Goal: Check status: Check status

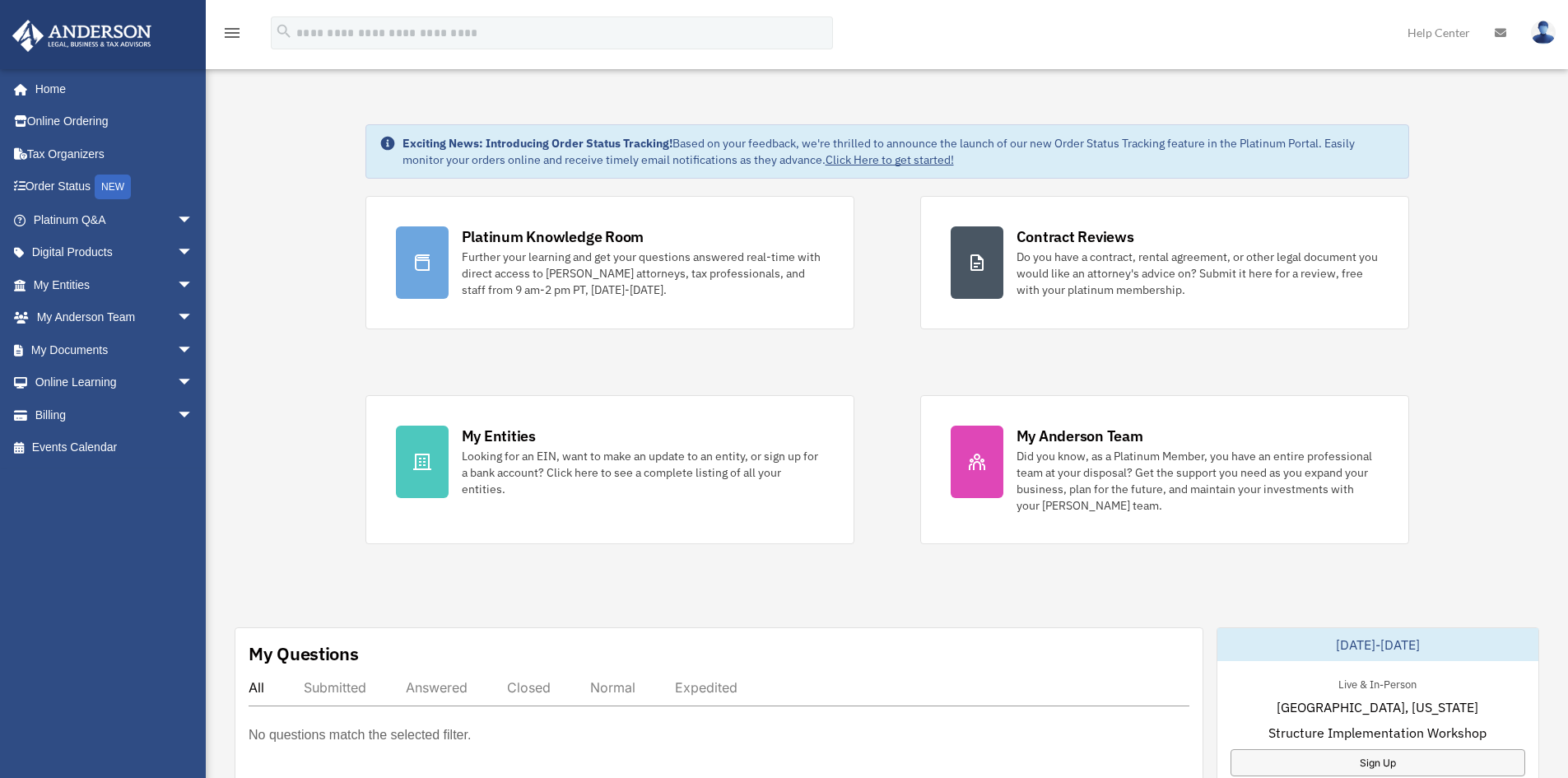
click at [885, 200] on div "Platinum Knowledge Room Further your learning and get your questions answered r…" at bounding box center [887, 370] width 1044 height 348
click at [177, 281] on span "arrow_drop_down" at bounding box center [193, 285] width 33 height 34
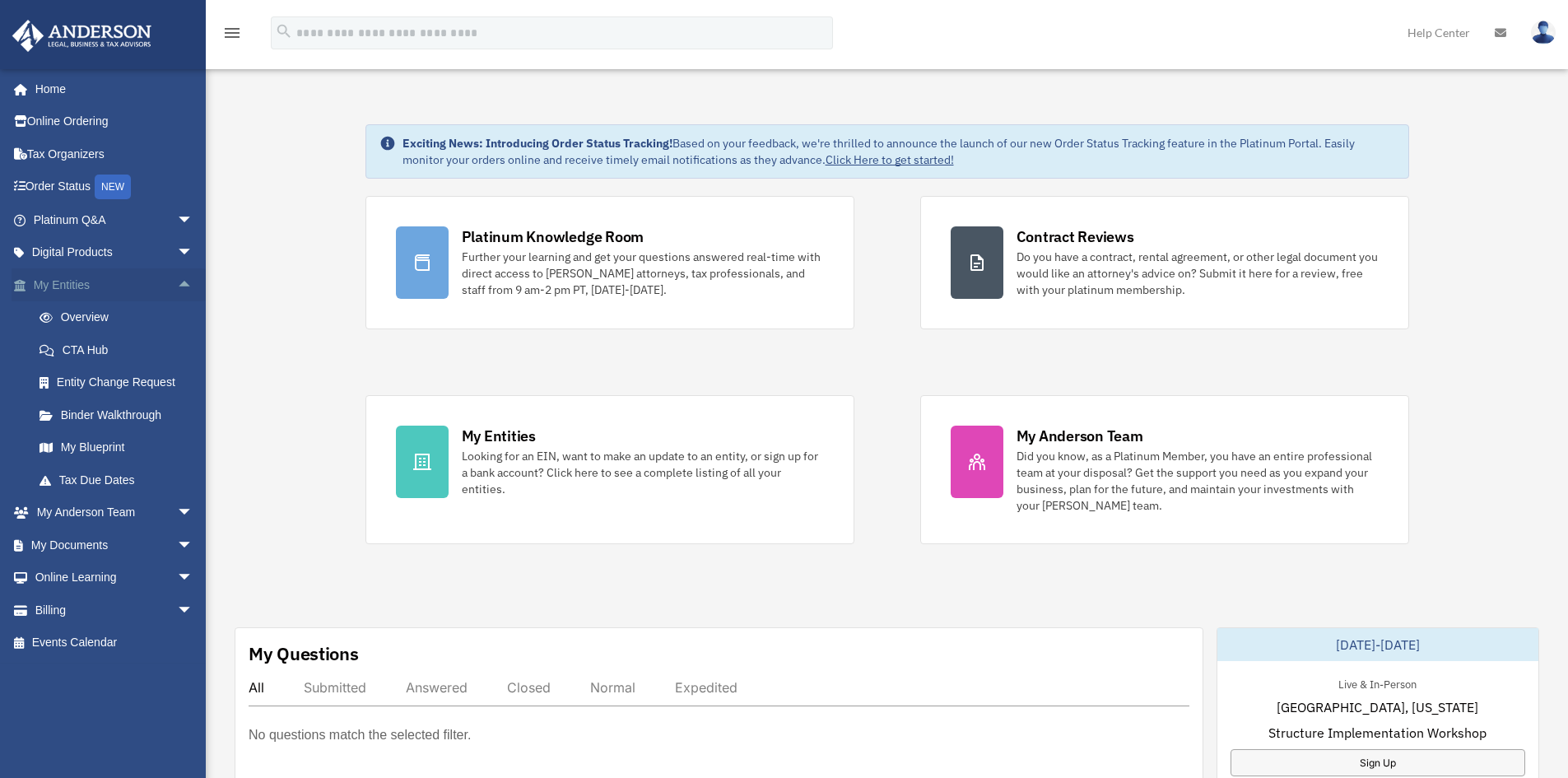
click at [177, 284] on span "arrow_drop_up" at bounding box center [193, 285] width 33 height 34
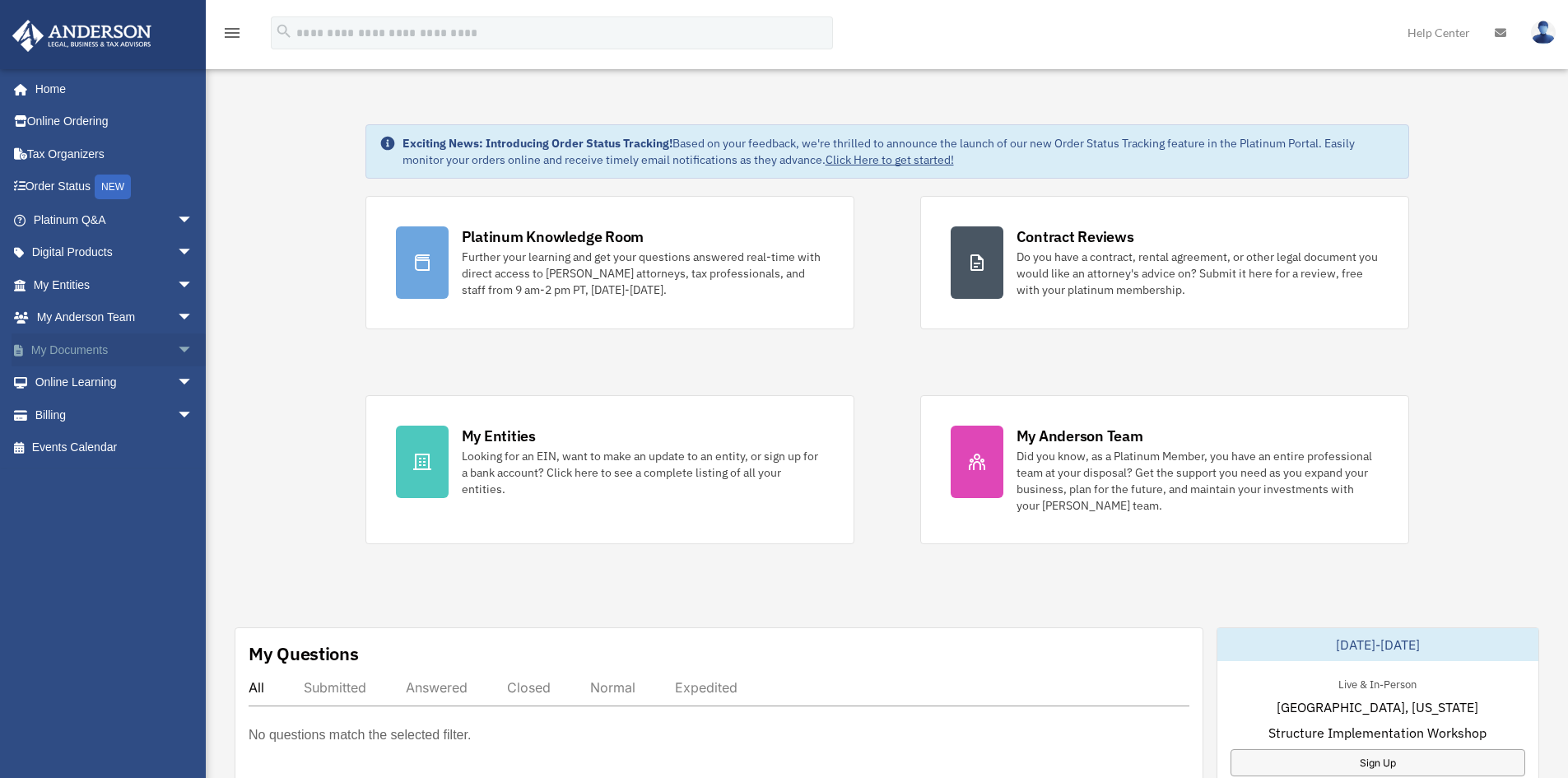
click at [177, 346] on span "arrow_drop_down" at bounding box center [193, 350] width 33 height 34
click at [79, 436] on link "Forms Library" at bounding box center [120, 447] width 195 height 33
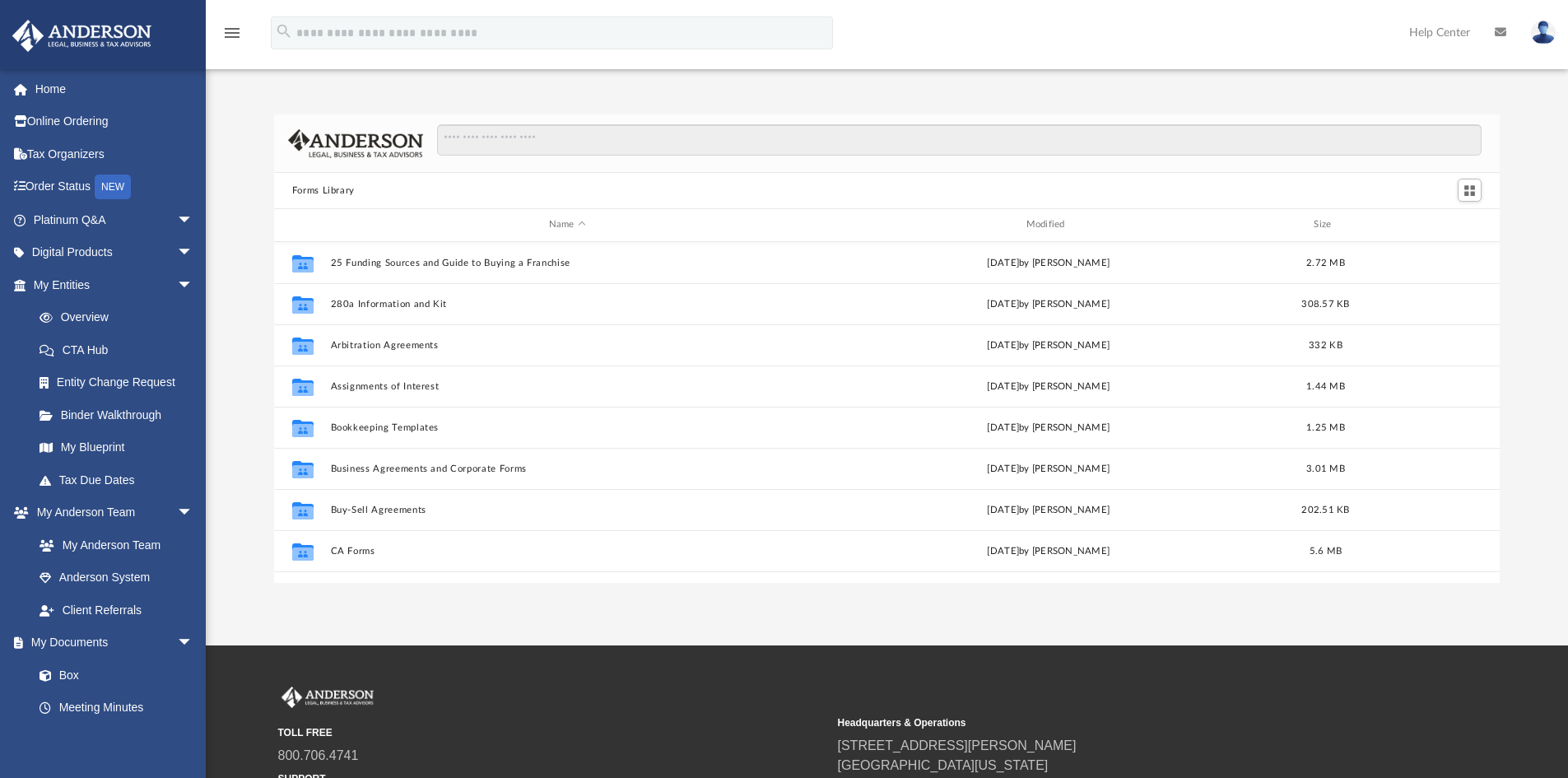
scroll to position [362, 1213]
click at [177, 283] on span "arrow_drop_down" at bounding box center [193, 285] width 33 height 34
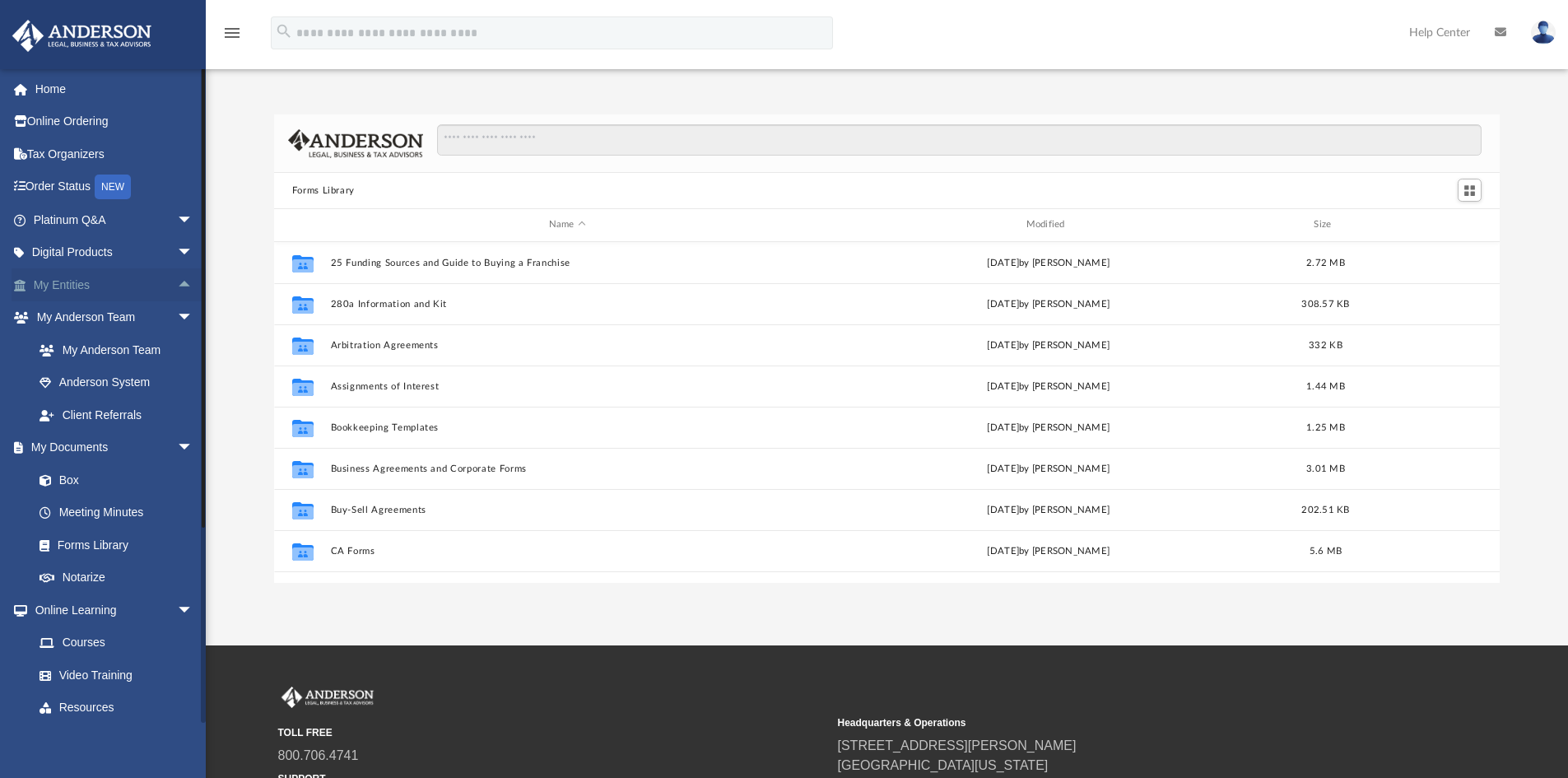
click at [177, 283] on span "arrow_drop_up" at bounding box center [193, 285] width 33 height 34
click at [110, 416] on link "Binder Walkthrough" at bounding box center [120, 414] width 195 height 33
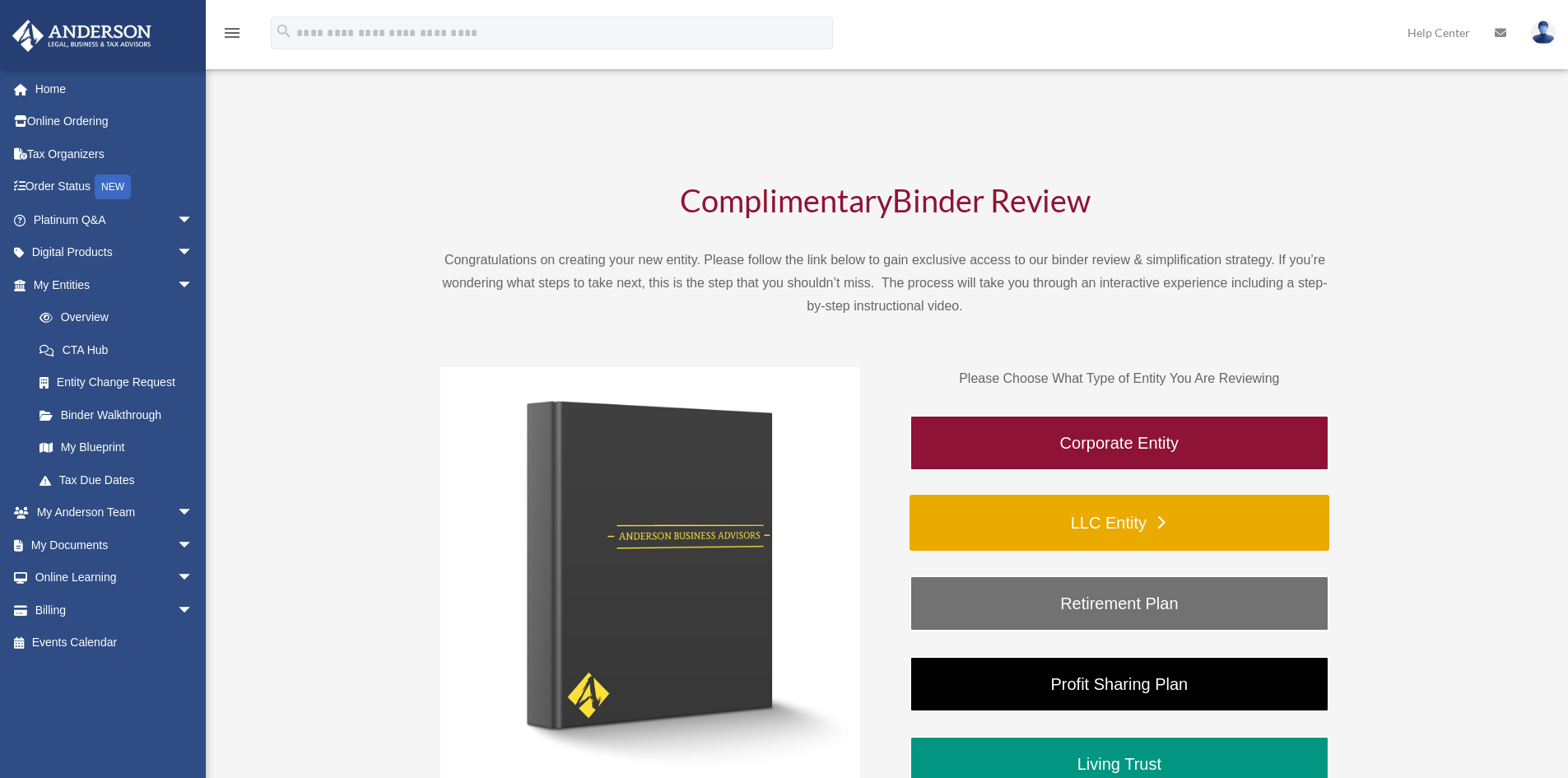
click at [1034, 522] on link "LLC Entity" at bounding box center [1119, 522] width 420 height 56
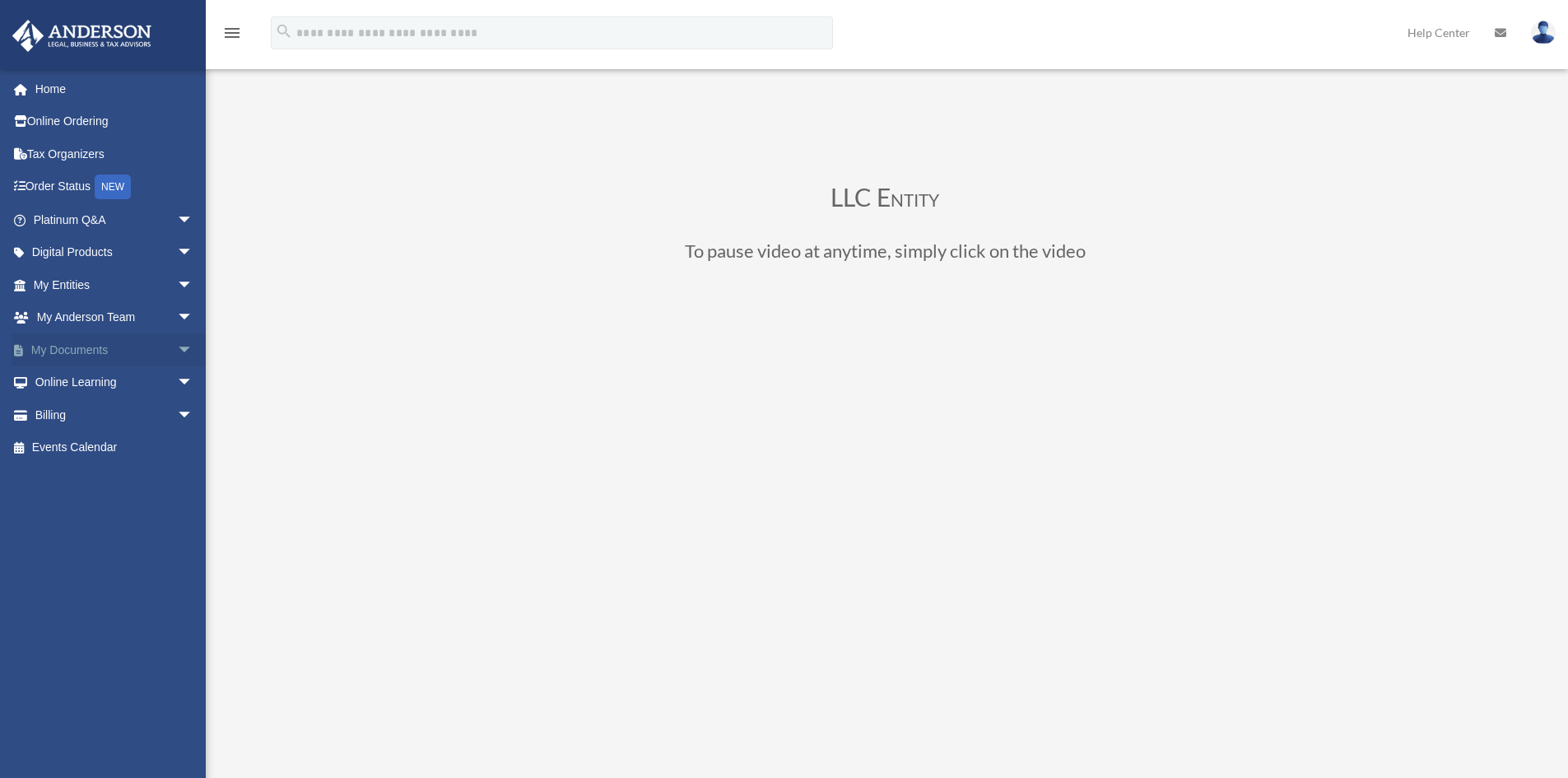
click at [177, 349] on span "arrow_drop_down" at bounding box center [193, 350] width 33 height 34
click at [92, 385] on link "Box" at bounding box center [120, 383] width 195 height 33
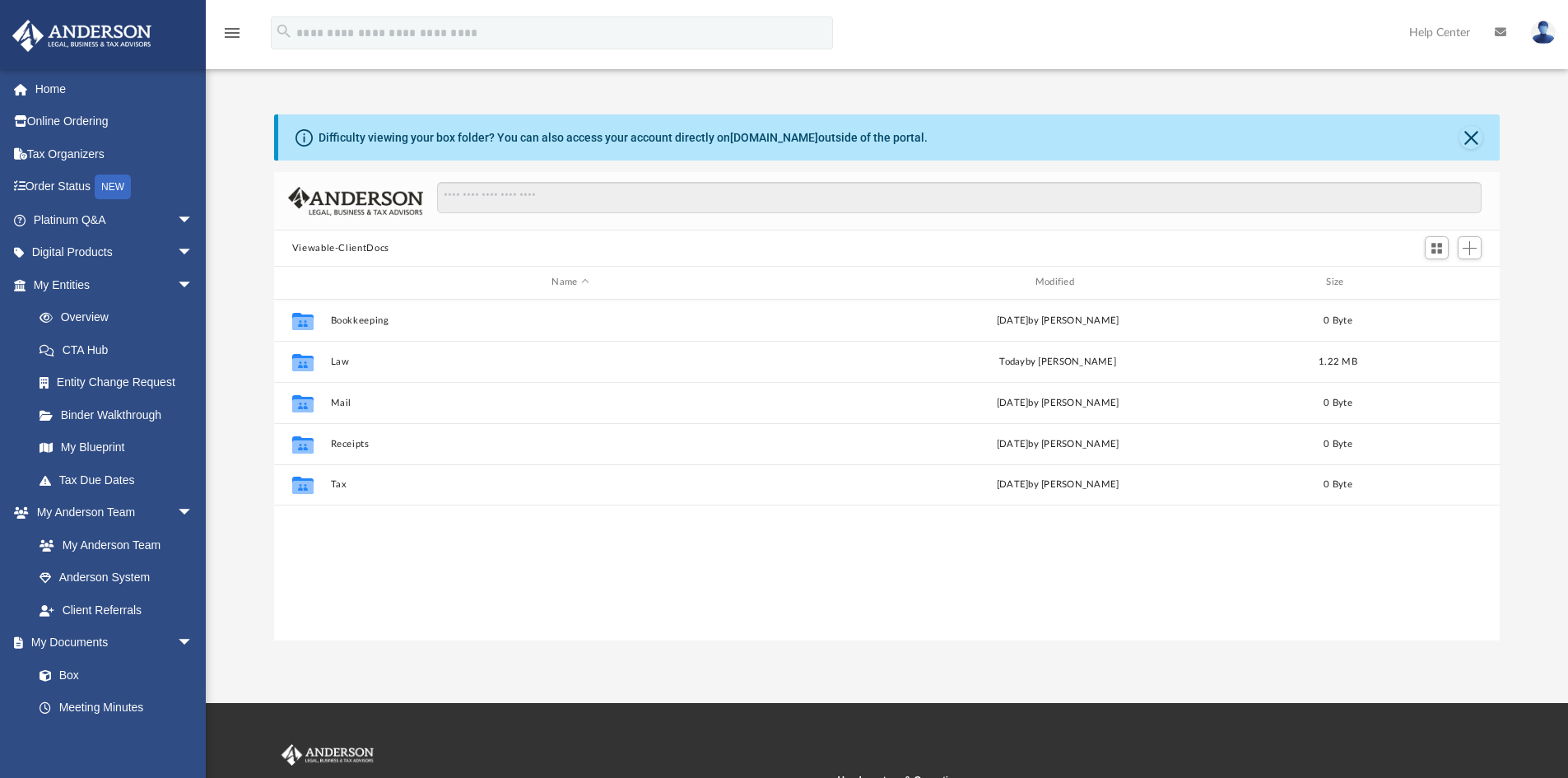
scroll to position [362, 1213]
click at [115, 447] on link "My Blueprint" at bounding box center [120, 447] width 195 height 33
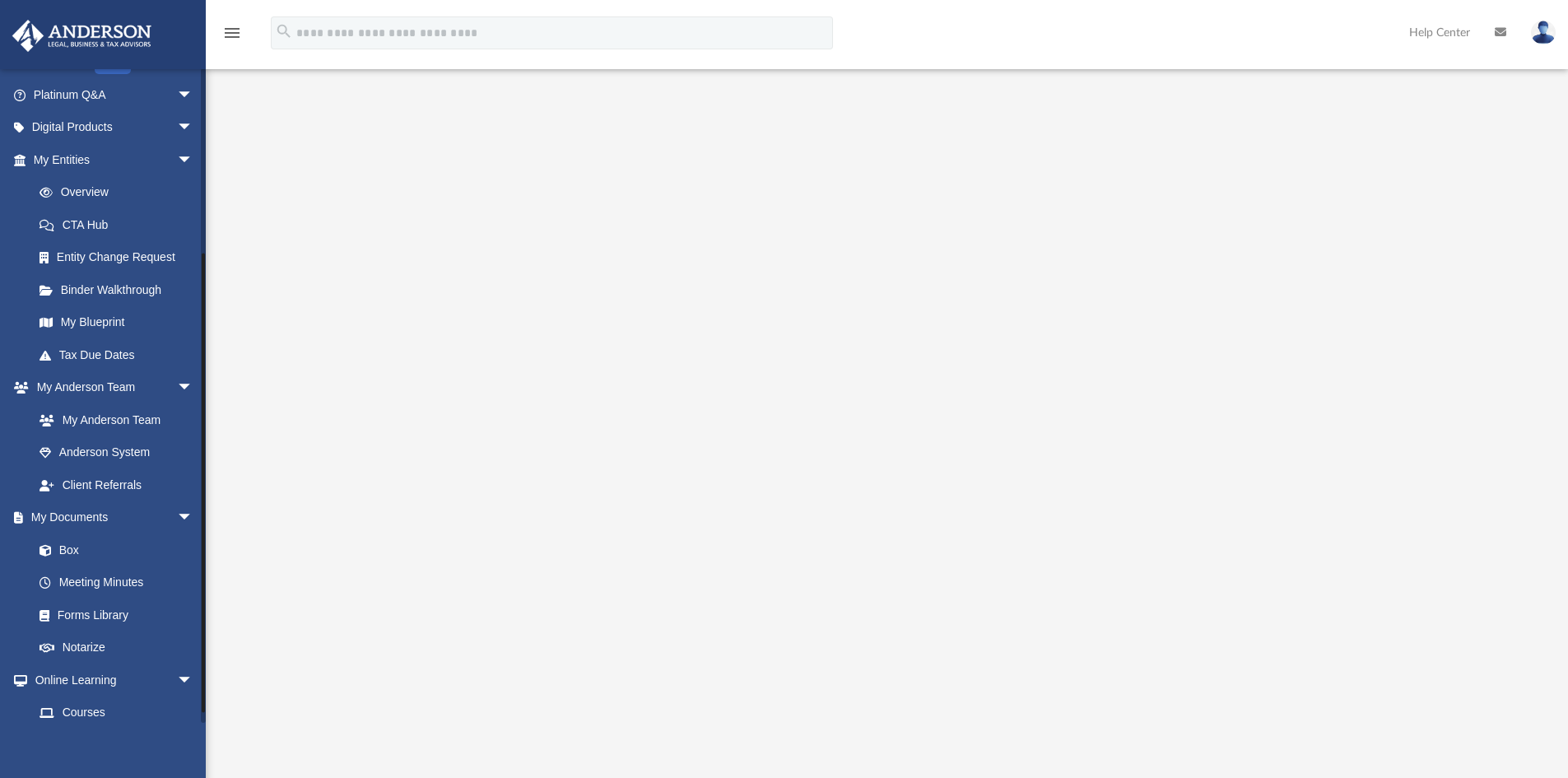
scroll to position [265, 0]
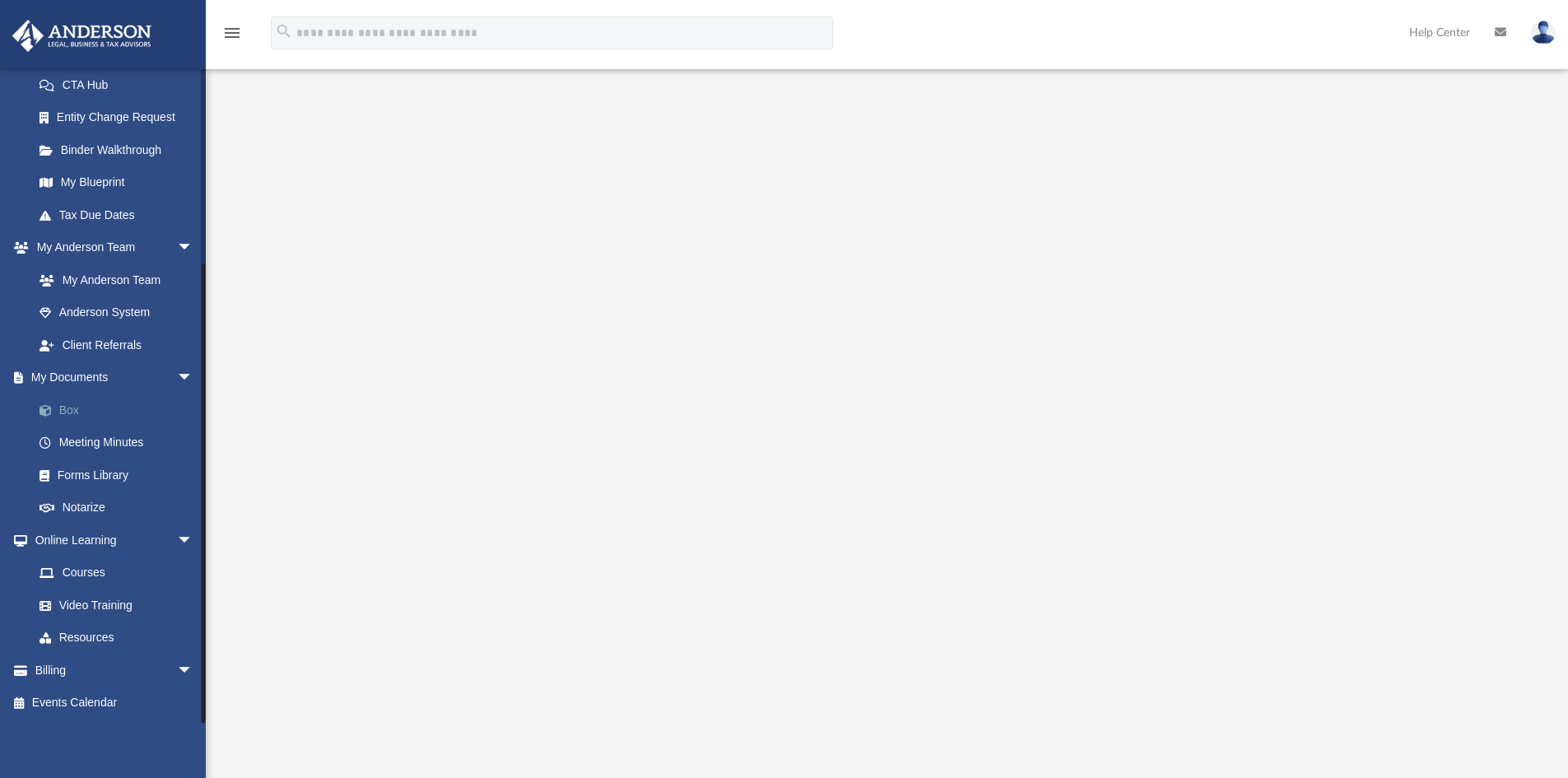
click at [76, 412] on link "Box" at bounding box center [120, 410] width 195 height 33
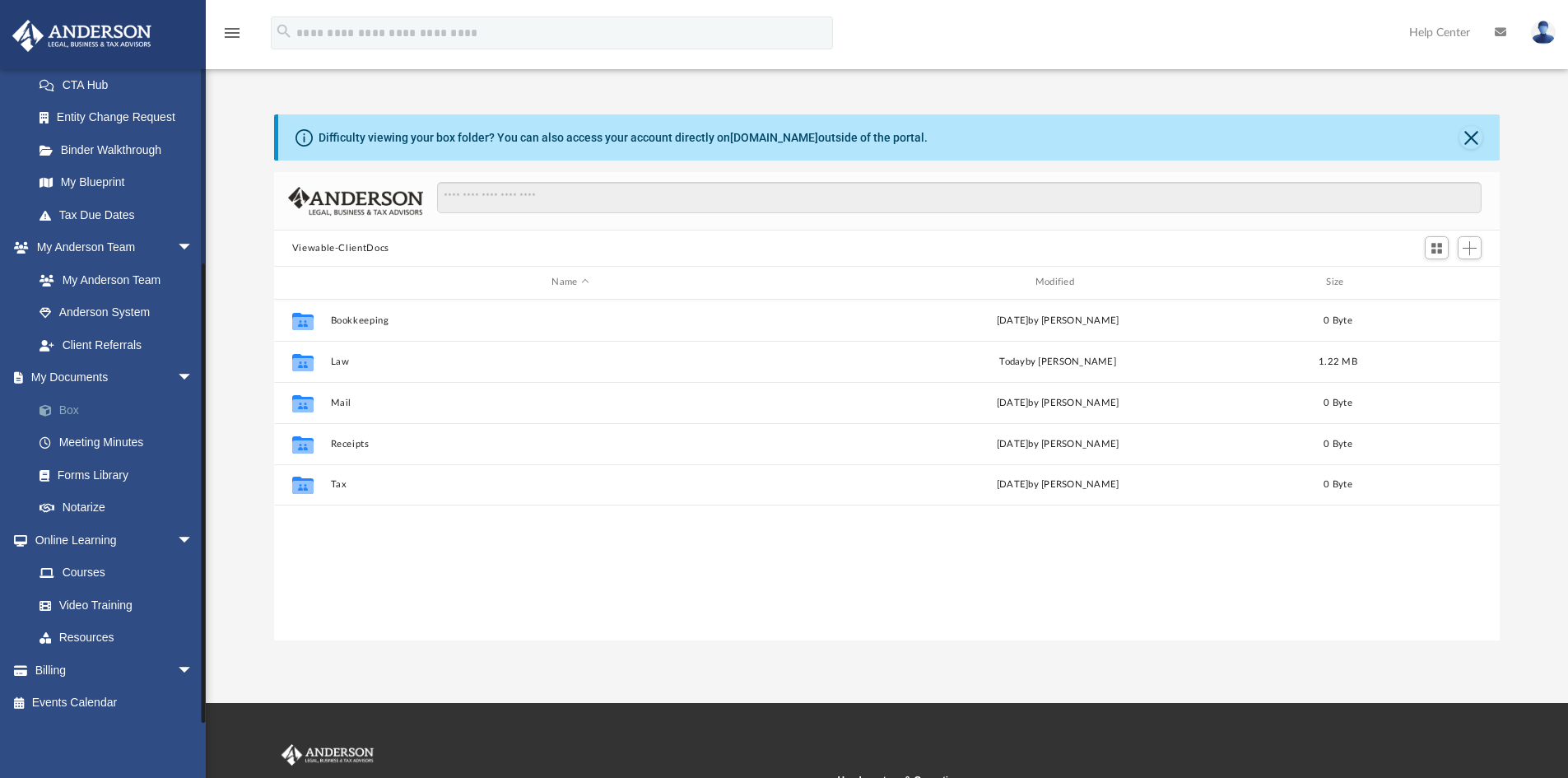
scroll to position [362, 1213]
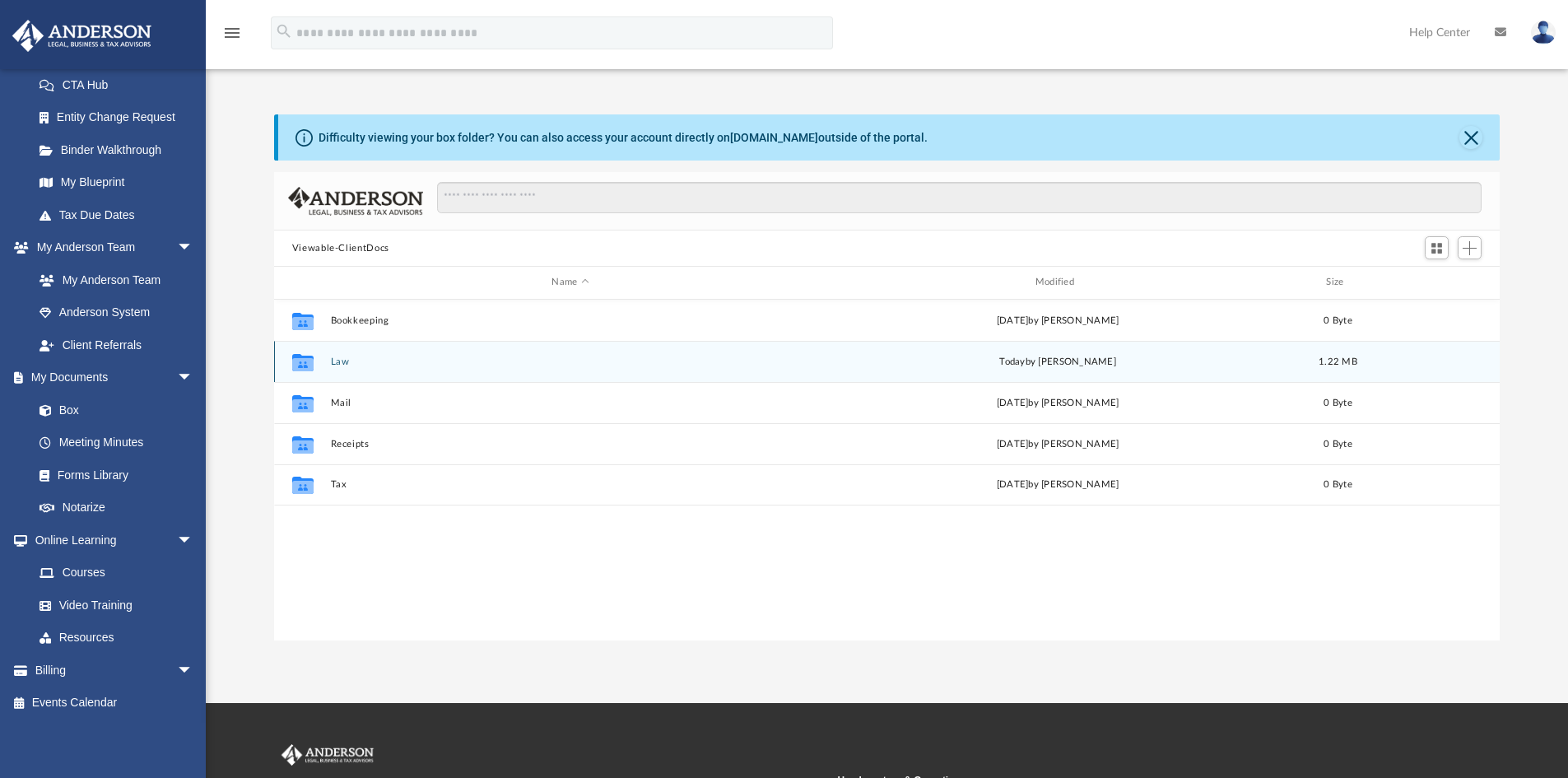
click at [333, 372] on div "Collaborated Folder Law today by Lindsay Haggie 1.22 MB" at bounding box center [887, 361] width 1226 height 41
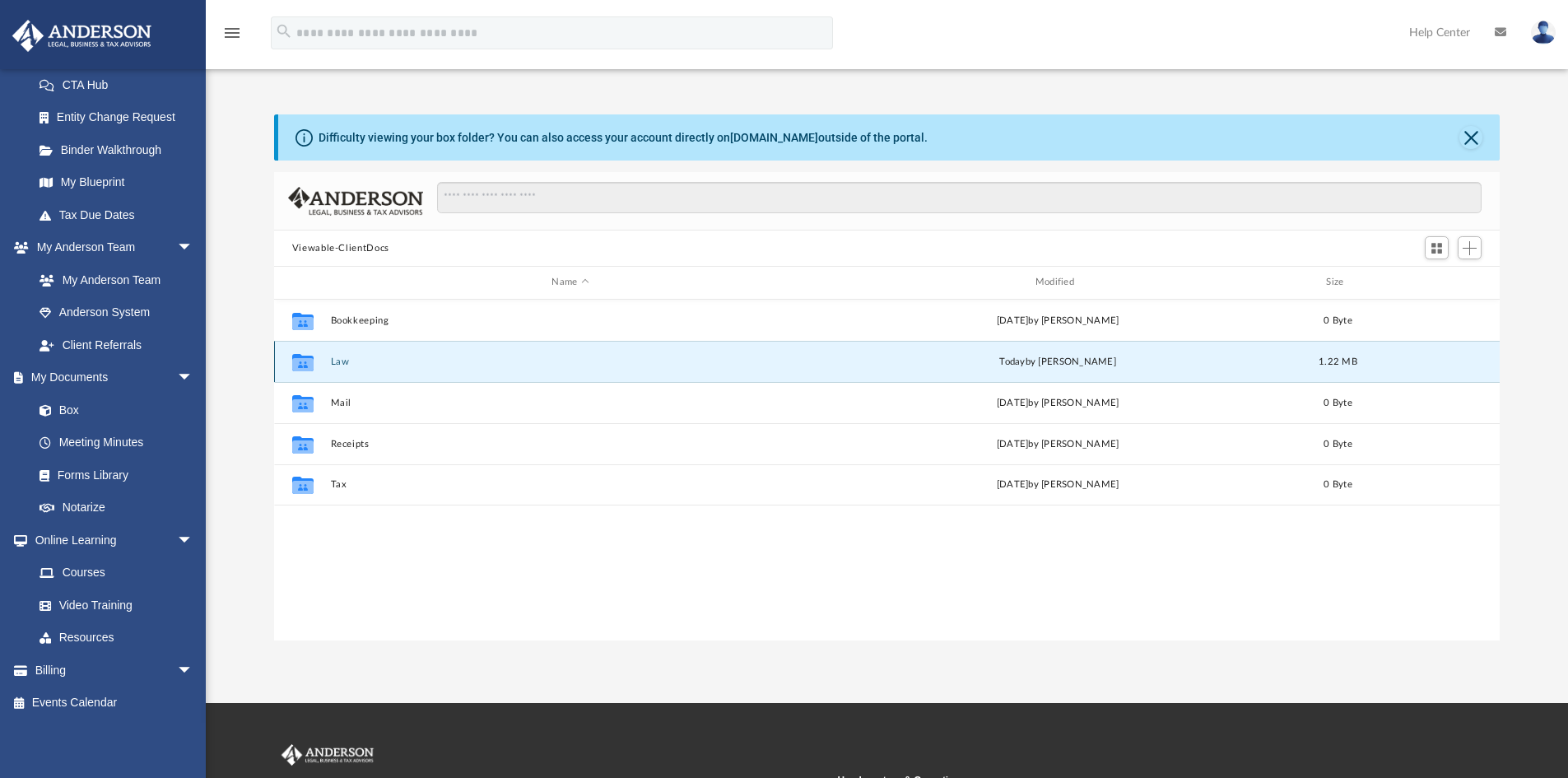
click at [308, 368] on icon "grid" at bounding box center [303, 363] width 21 height 13
click at [334, 361] on button "Law" at bounding box center [569, 361] width 480 height 11
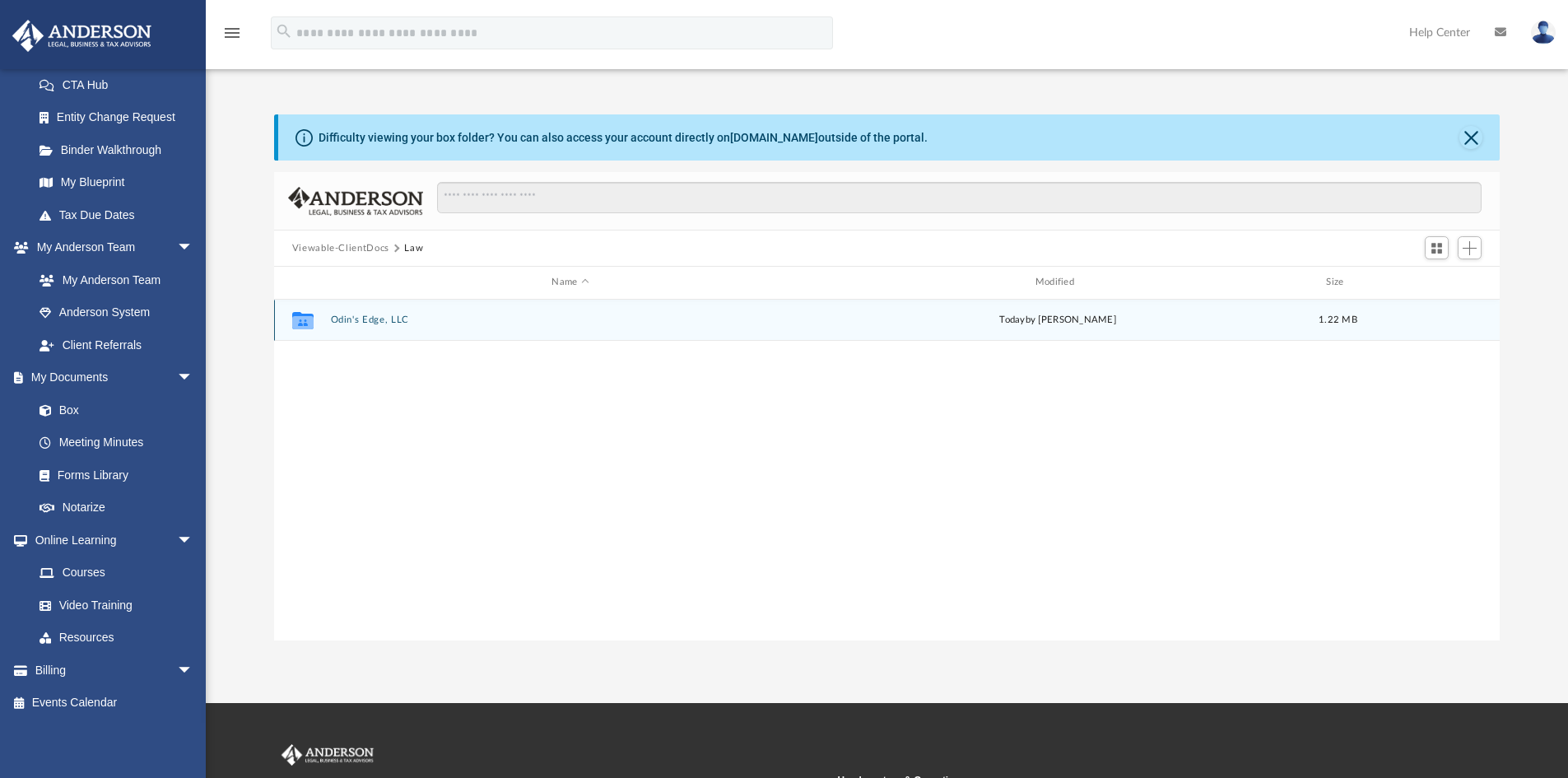
click at [372, 316] on button "Odin's Edge, LLC" at bounding box center [569, 320] width 480 height 11
click at [355, 323] on button "Initial Docs" at bounding box center [569, 320] width 480 height 11
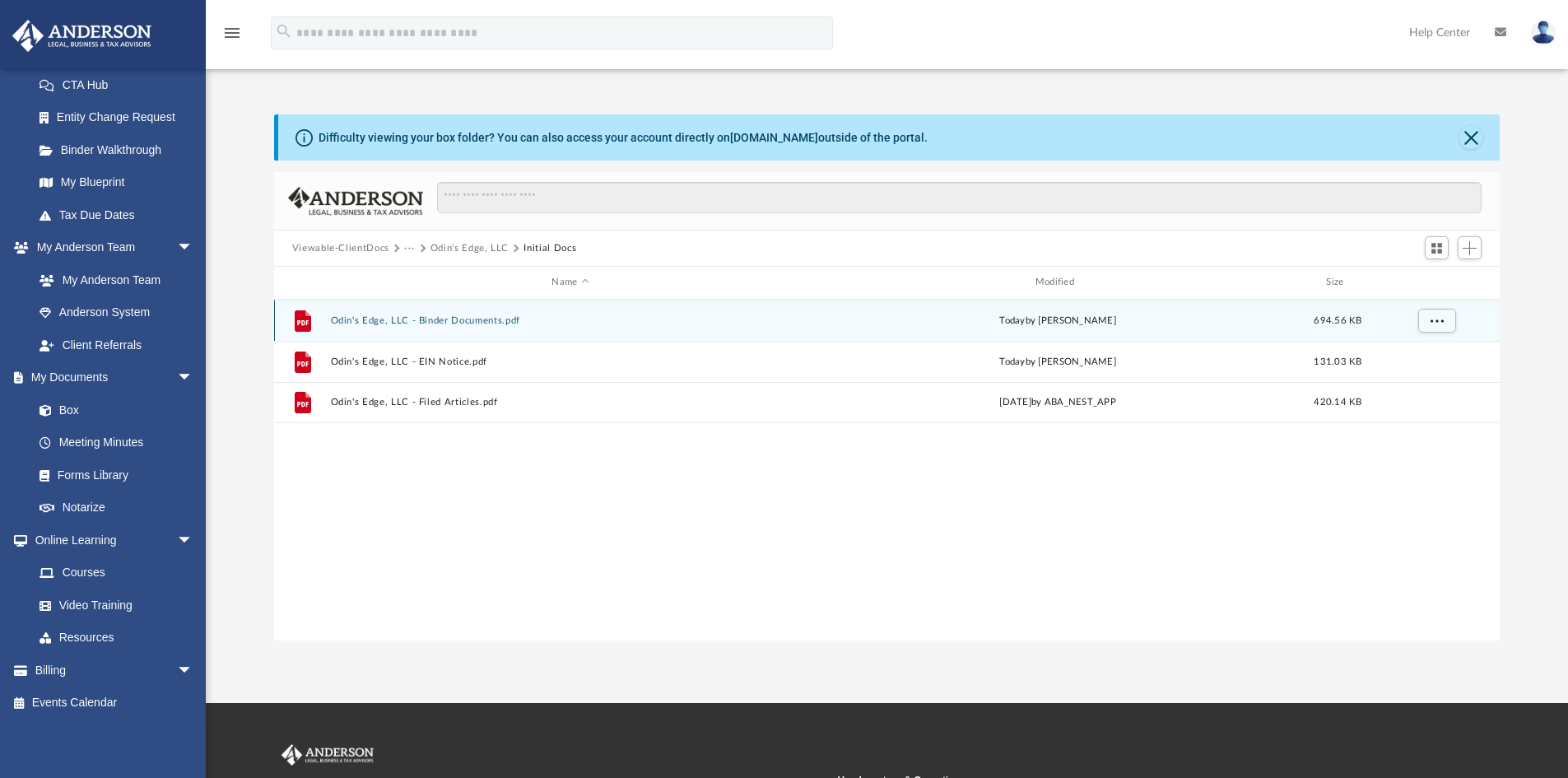
click at [444, 320] on button "Odin's Edge, LLC - Binder Documents.pdf" at bounding box center [569, 320] width 480 height 11
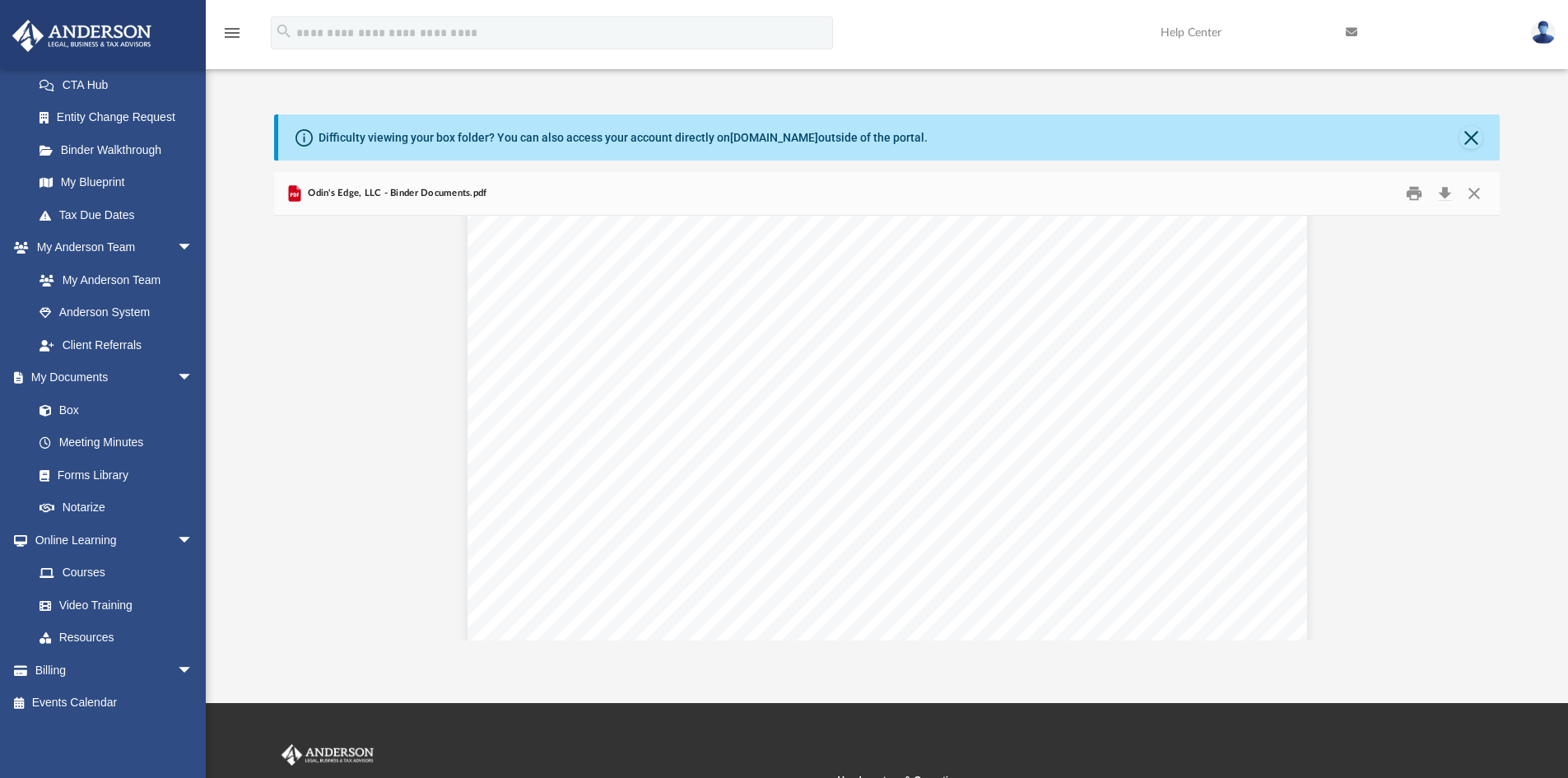
scroll to position [1317, 0]
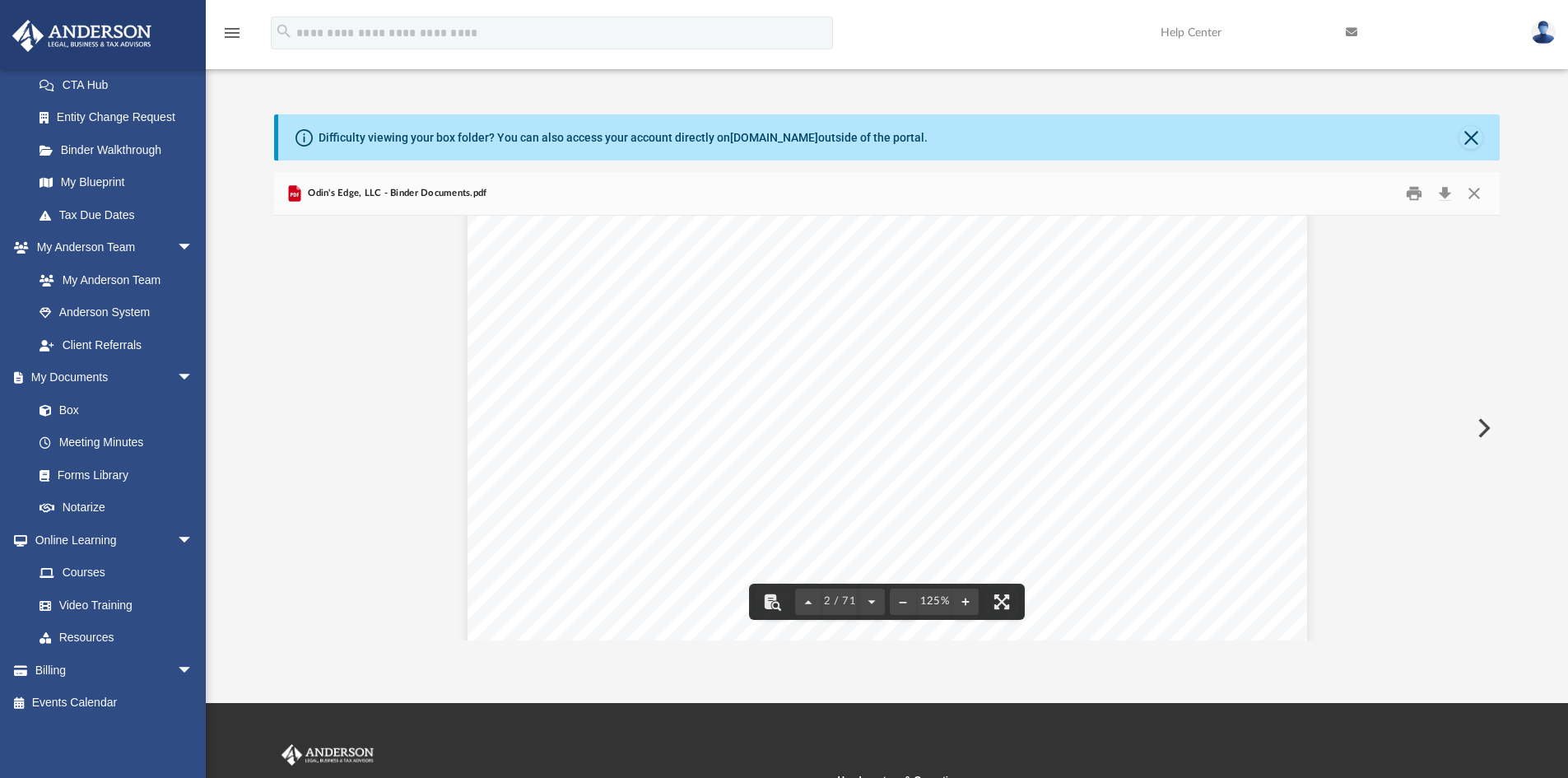
click at [1009, 548] on div "Overview of Odin's Edge, LLC Entity Formation Information State of Organization…" at bounding box center [887, 565] width 839 height 1086
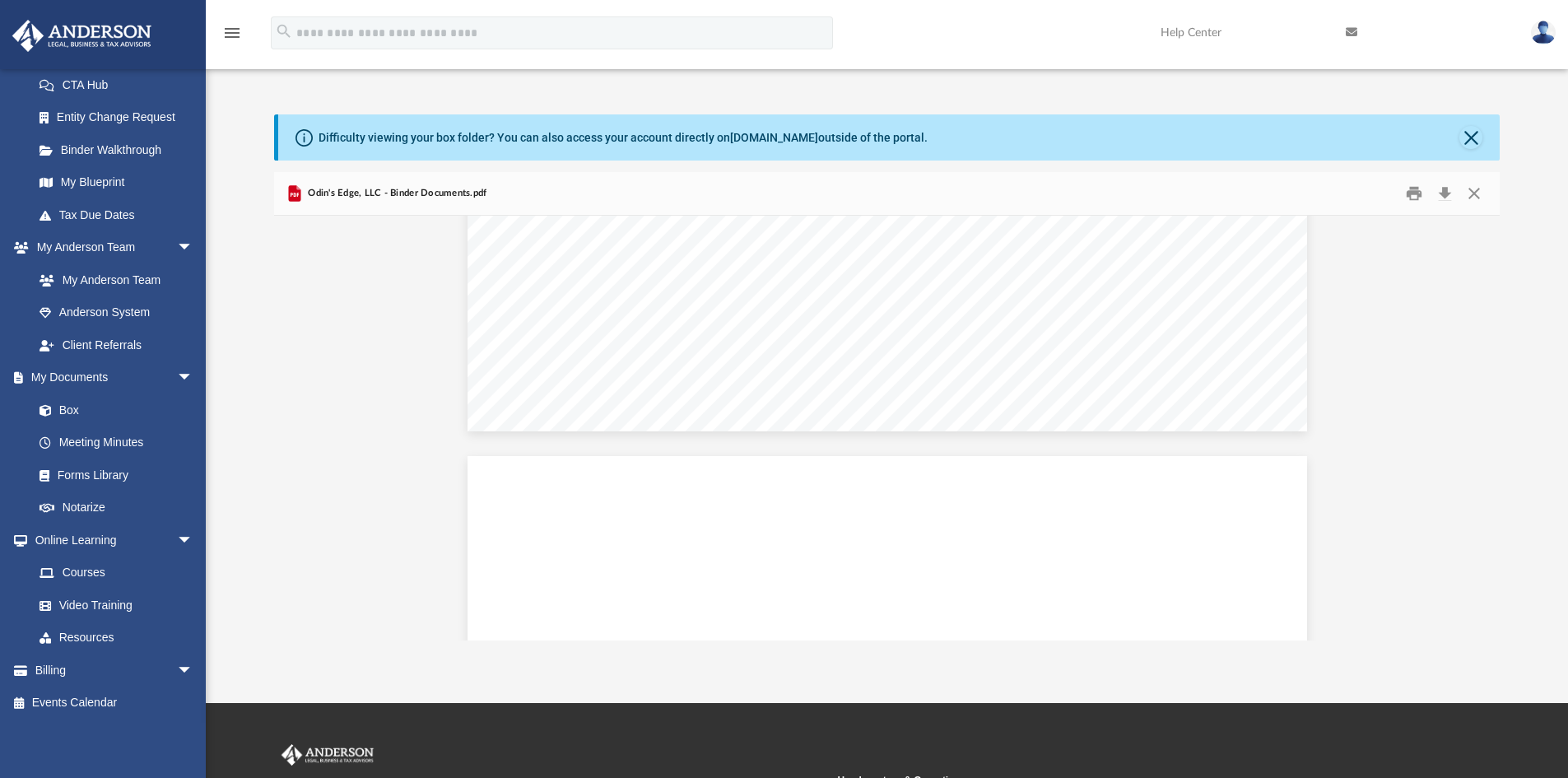
scroll to position [0, 0]
click at [1471, 135] on button "Close" at bounding box center [1470, 137] width 23 height 23
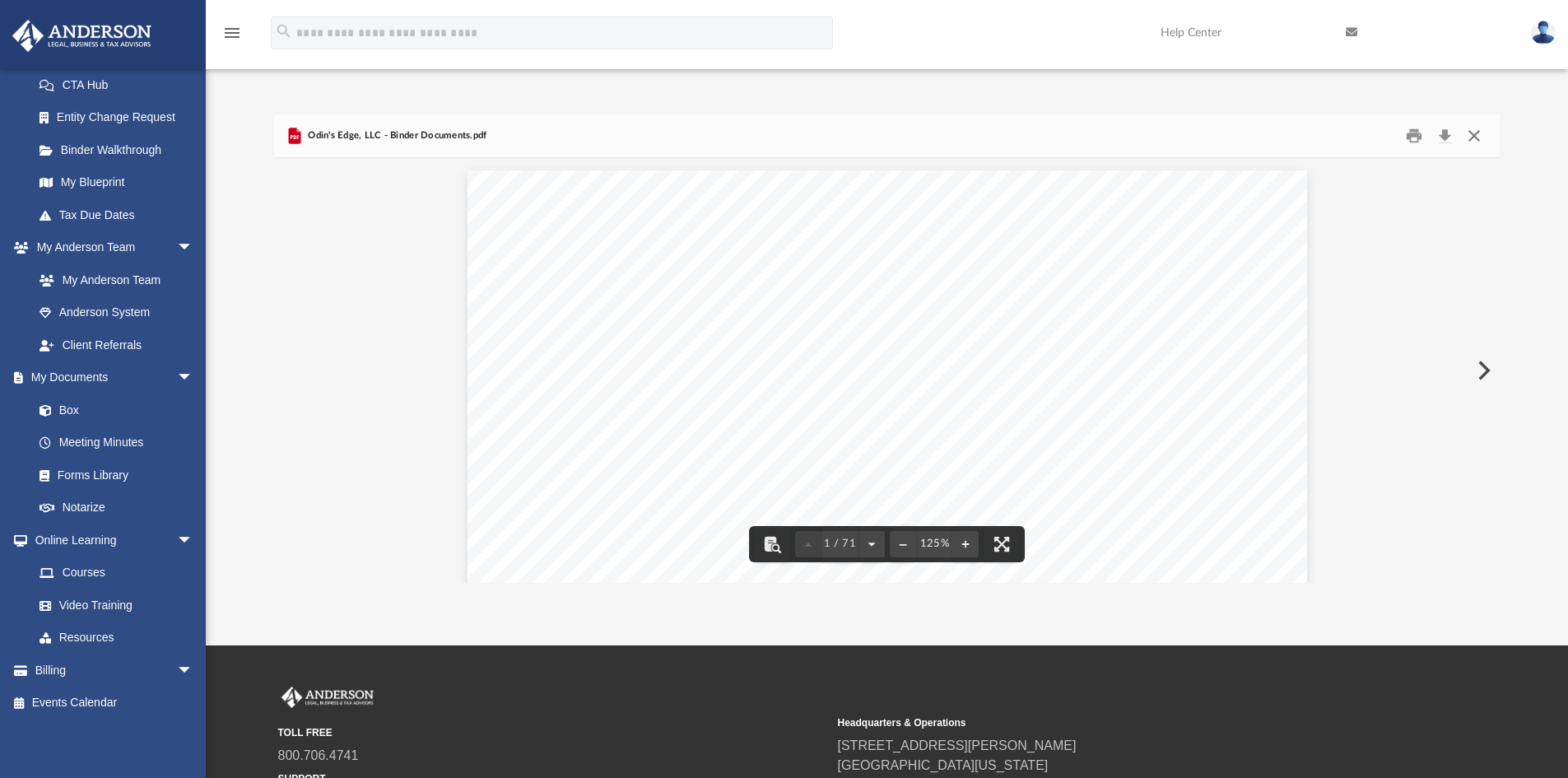
click at [1473, 135] on button "Close" at bounding box center [1473, 136] width 30 height 26
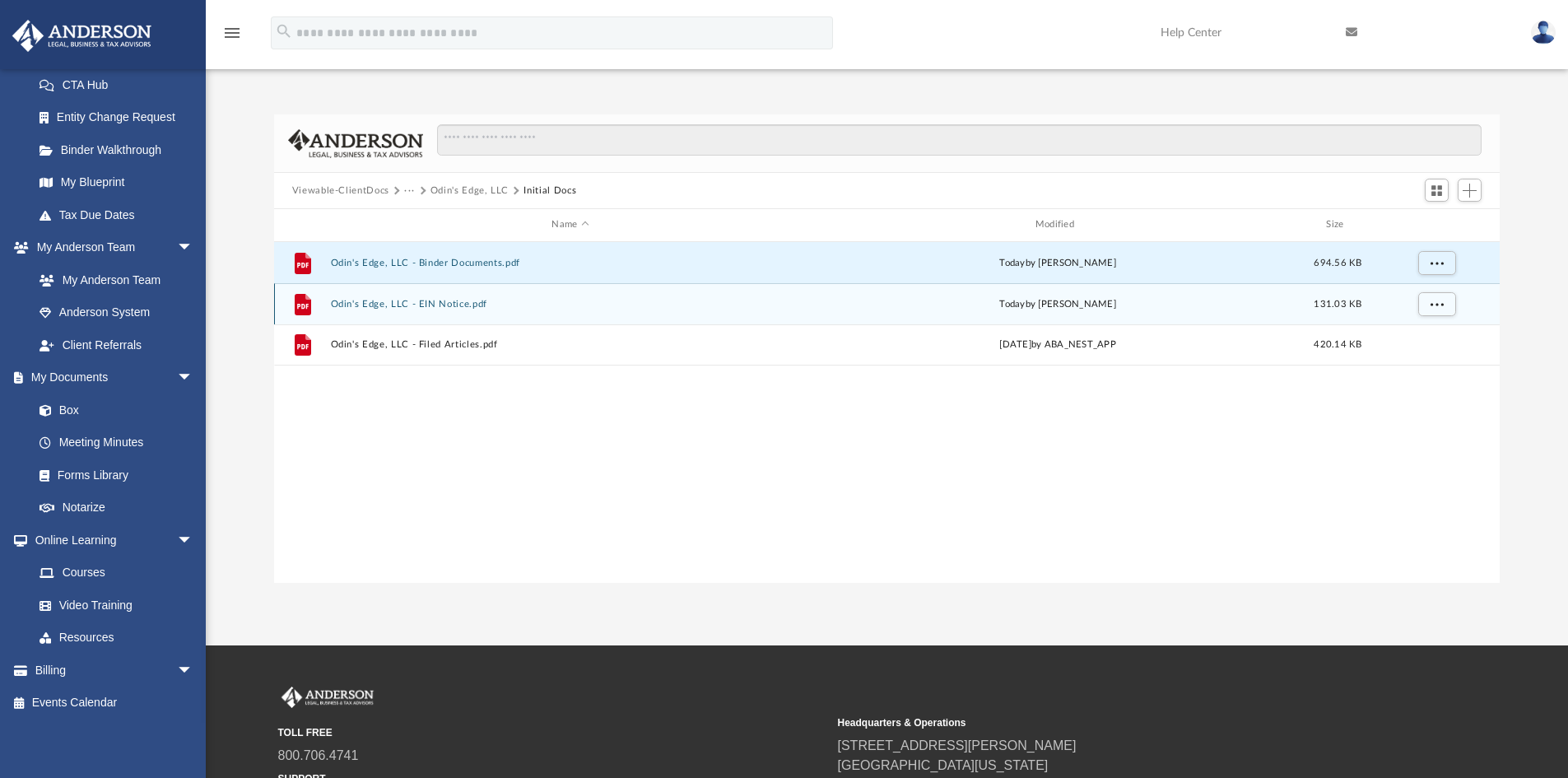
click at [458, 303] on button "Odin's Edge, LLC - EIN Notice.pdf" at bounding box center [569, 304] width 480 height 11
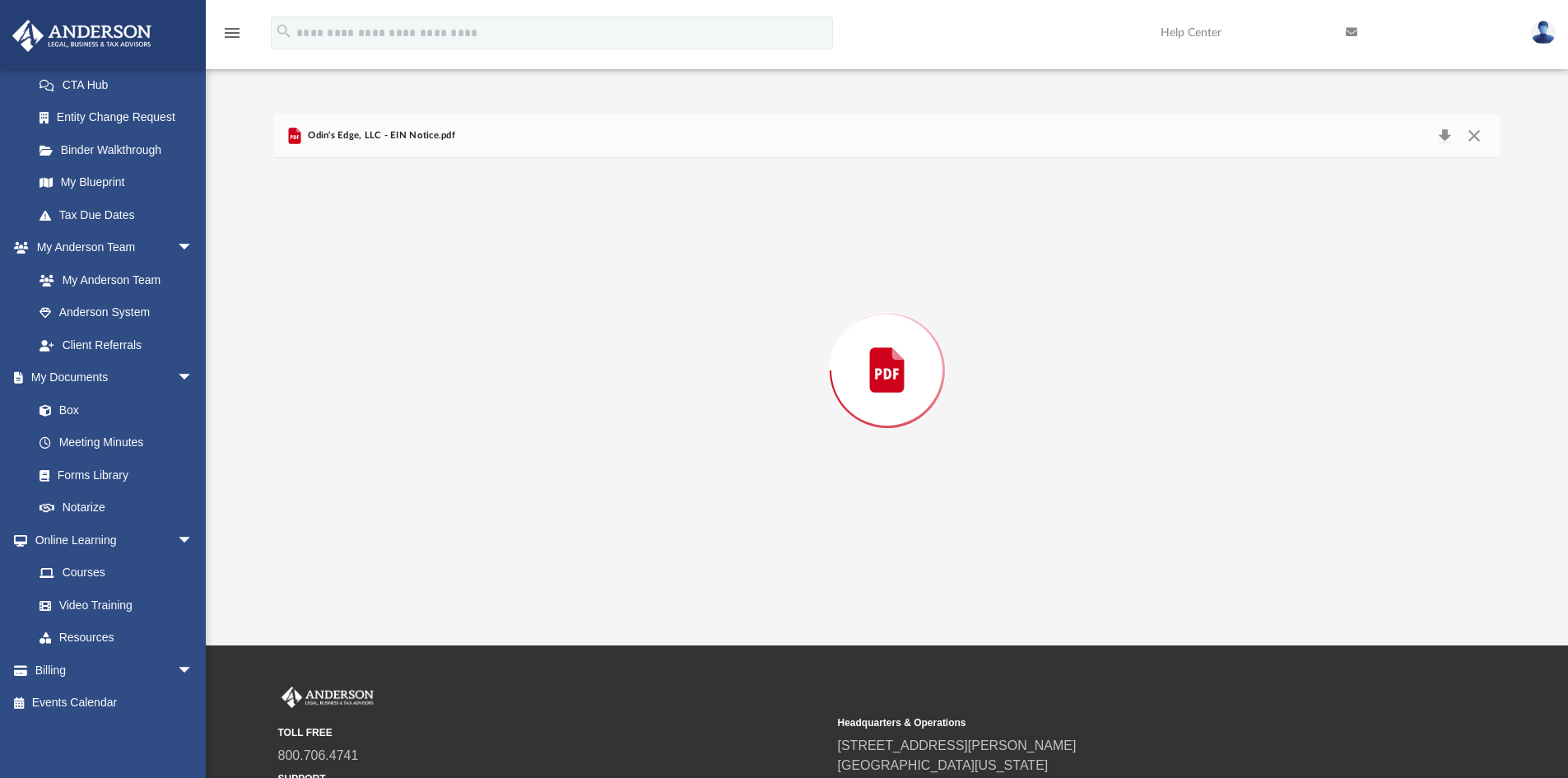
click at [458, 303] on div "Preview" at bounding box center [887, 370] width 1226 height 424
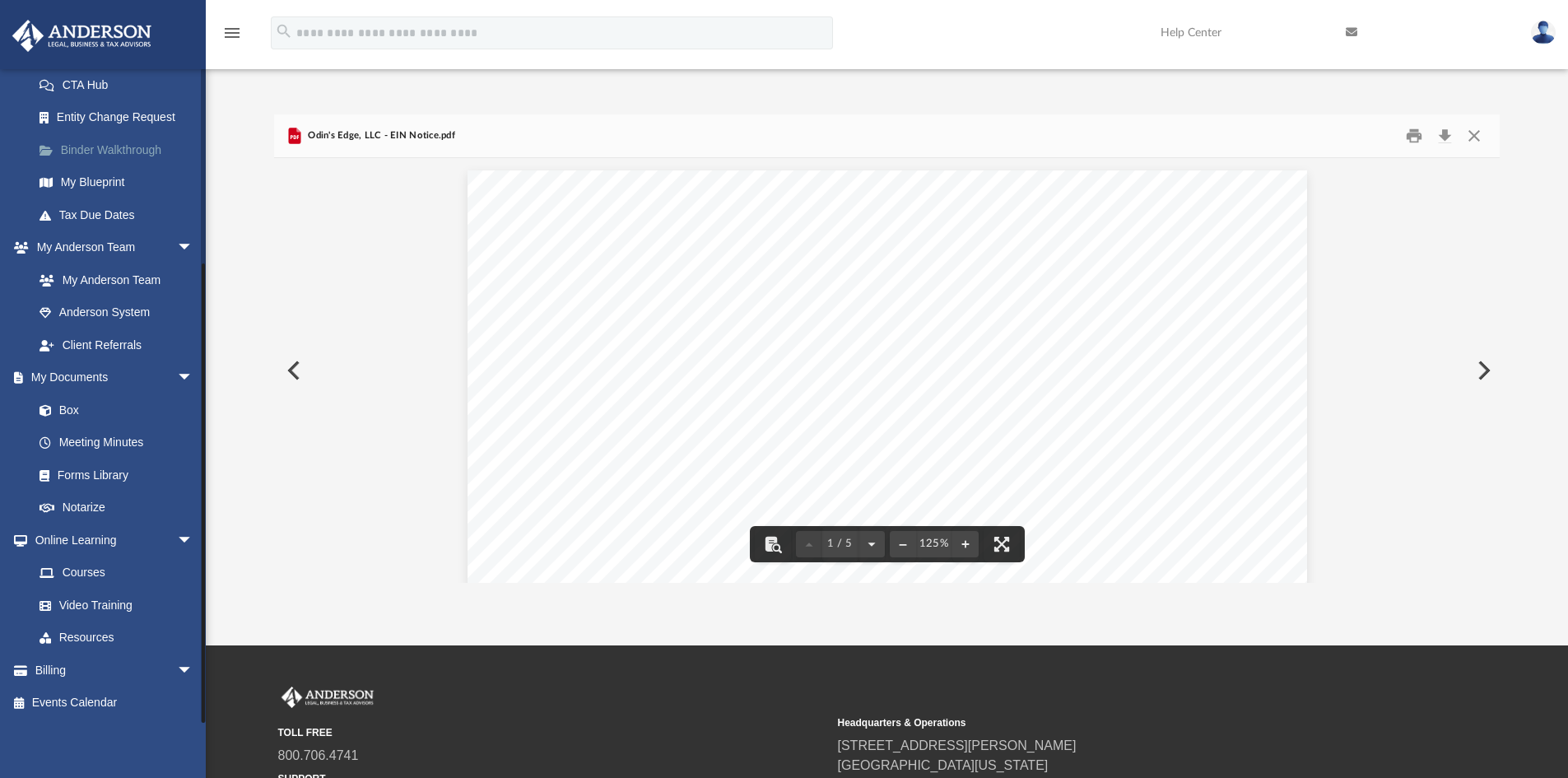
drag, startPoint x: 96, startPoint y: 271, endPoint x: 92, endPoint y: 248, distance: 23.3
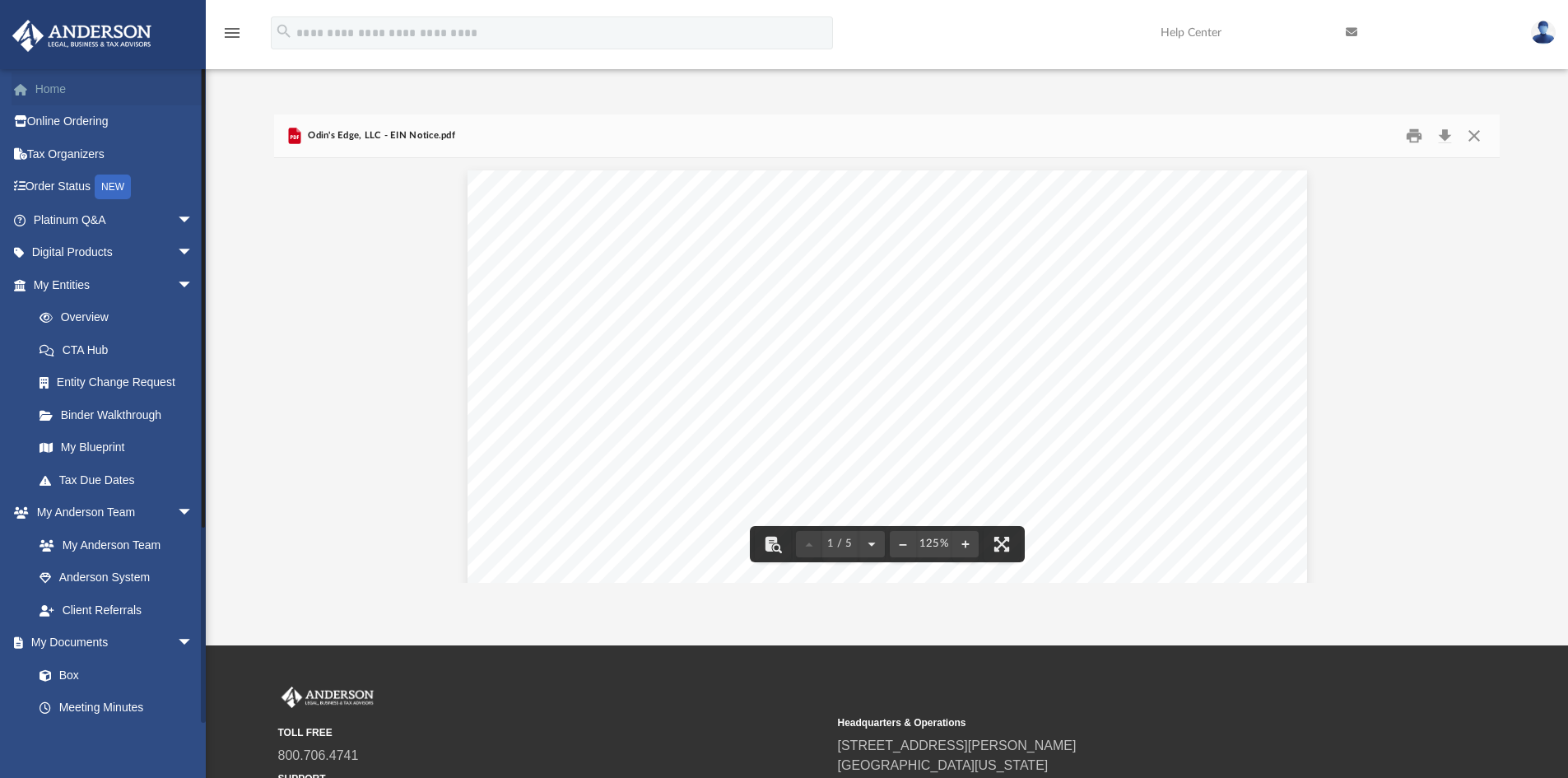
click at [37, 84] on link "Home" at bounding box center [115, 89] width 206 height 33
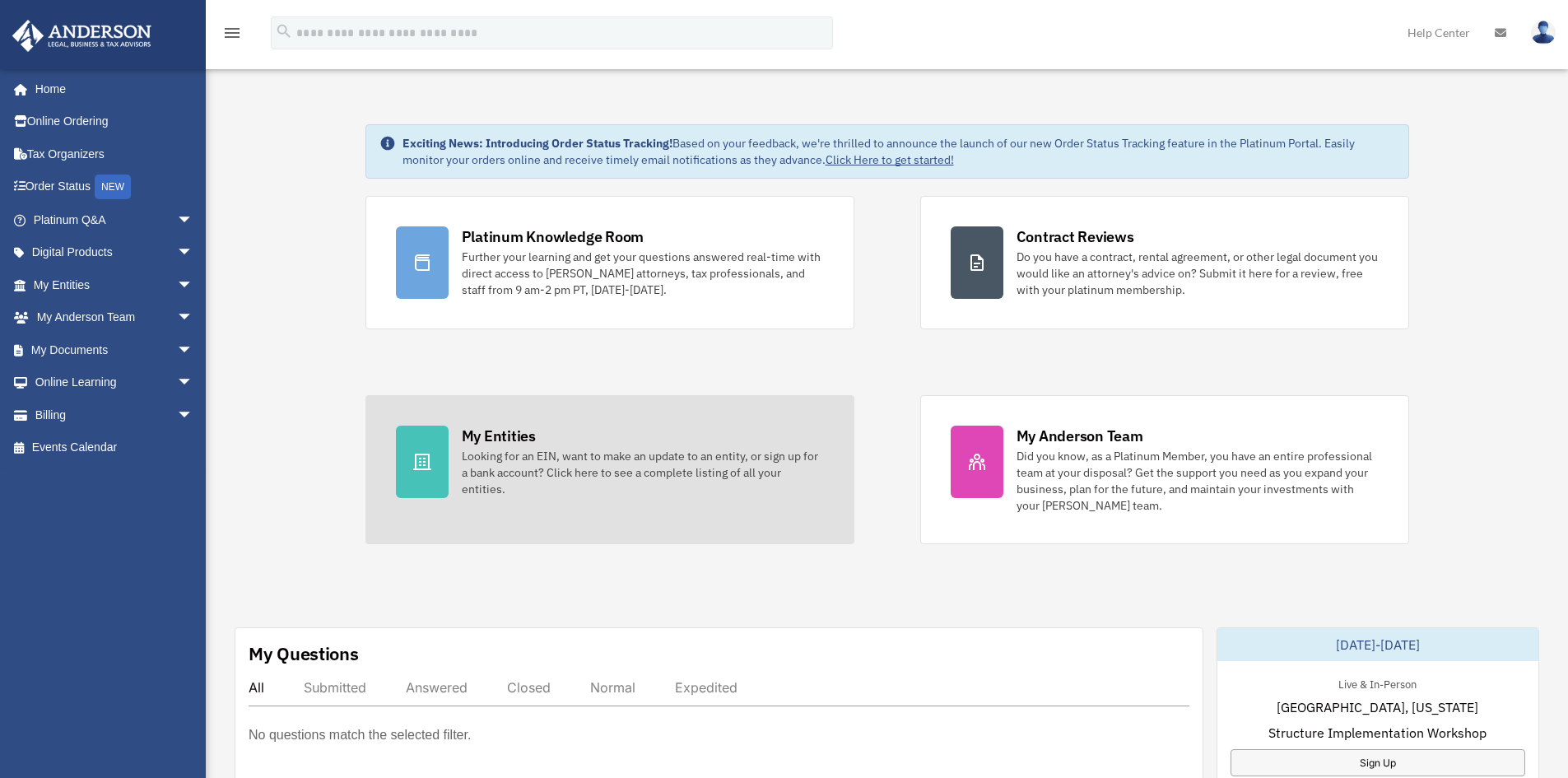
click at [621, 487] on div "Looking for an EIN, want to make an update to an entity, or sign up for a bank …" at bounding box center [643, 472] width 362 height 49
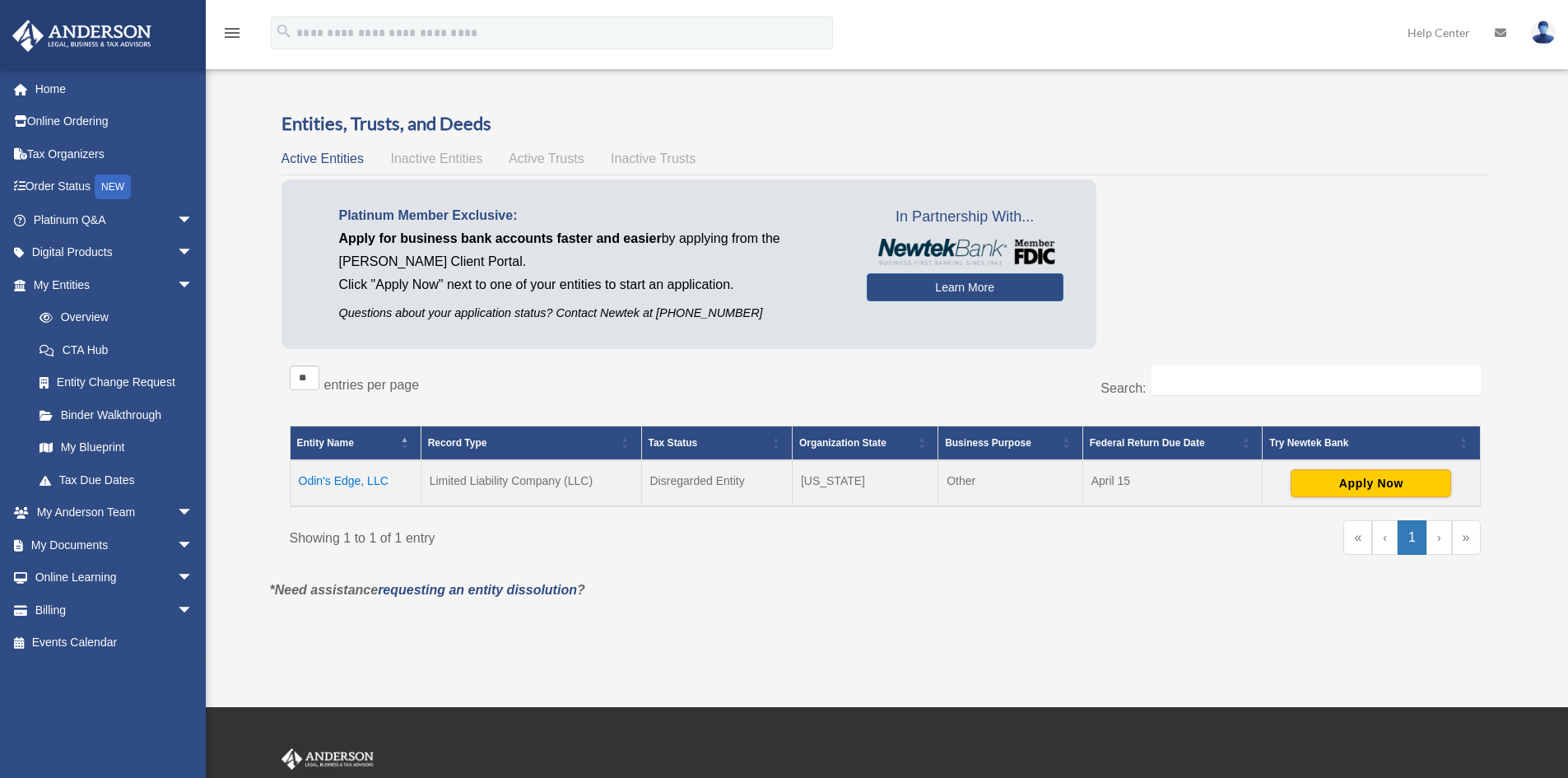
click at [370, 643] on div "Overview date_range Published on Last updated March 13, 2025 April 10, 2020 by …" at bounding box center [885, 368] width 1255 height 554
click at [177, 216] on span "arrow_drop_down" at bounding box center [193, 221] width 33 height 34
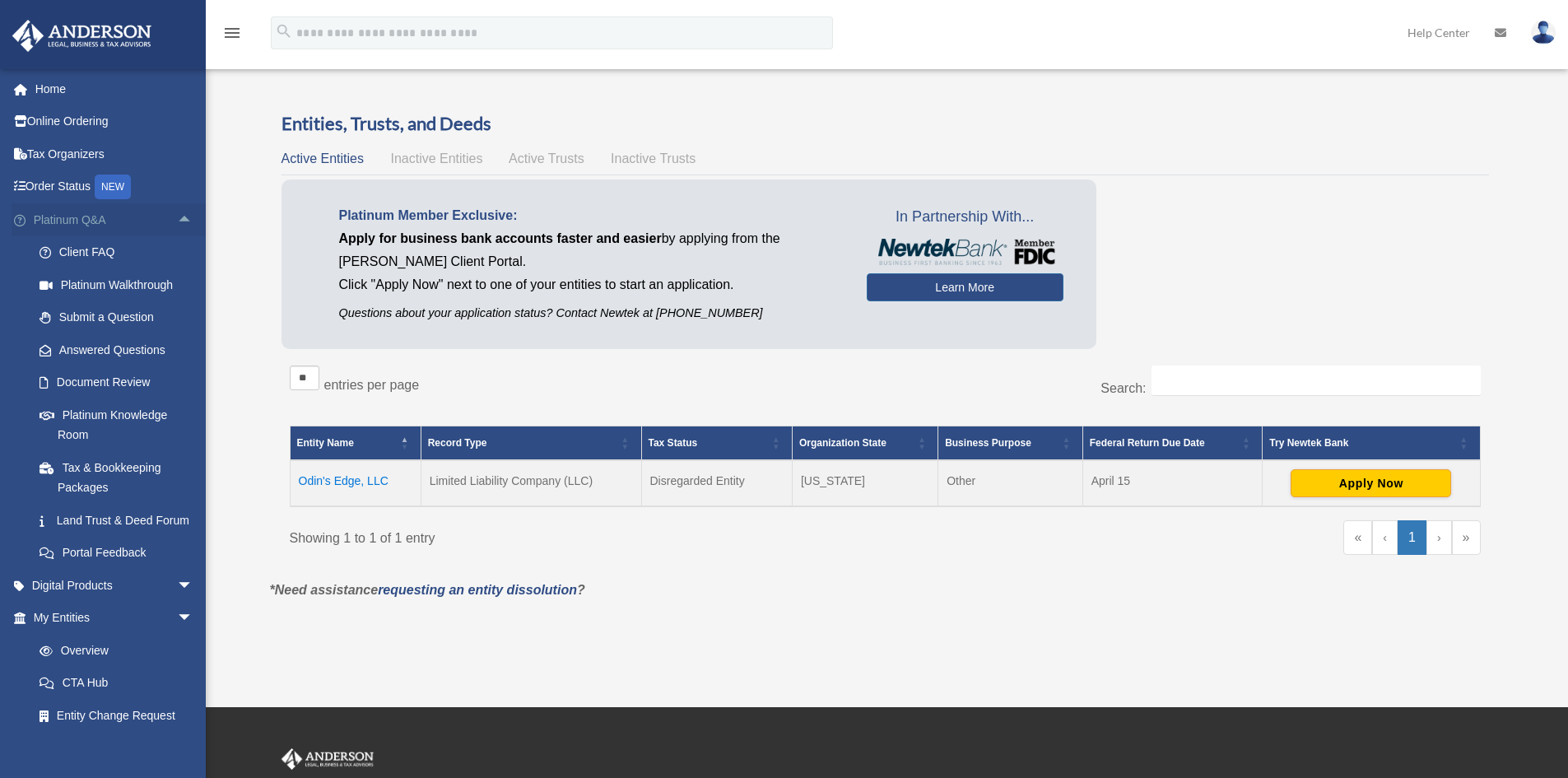
click at [177, 216] on span "arrow_drop_up" at bounding box center [193, 221] width 33 height 34
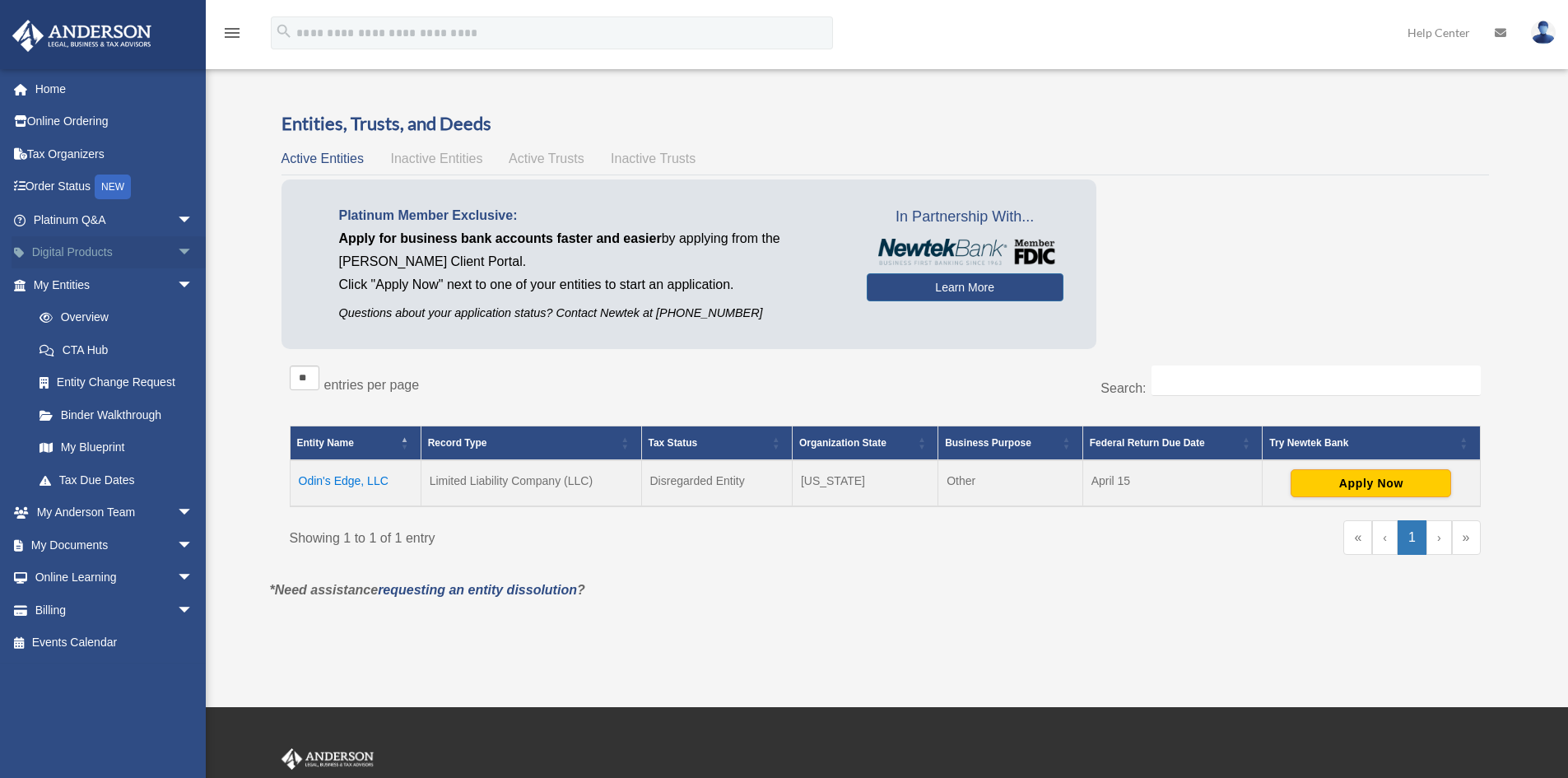
click at [177, 253] on span "arrow_drop_down" at bounding box center [193, 253] width 33 height 34
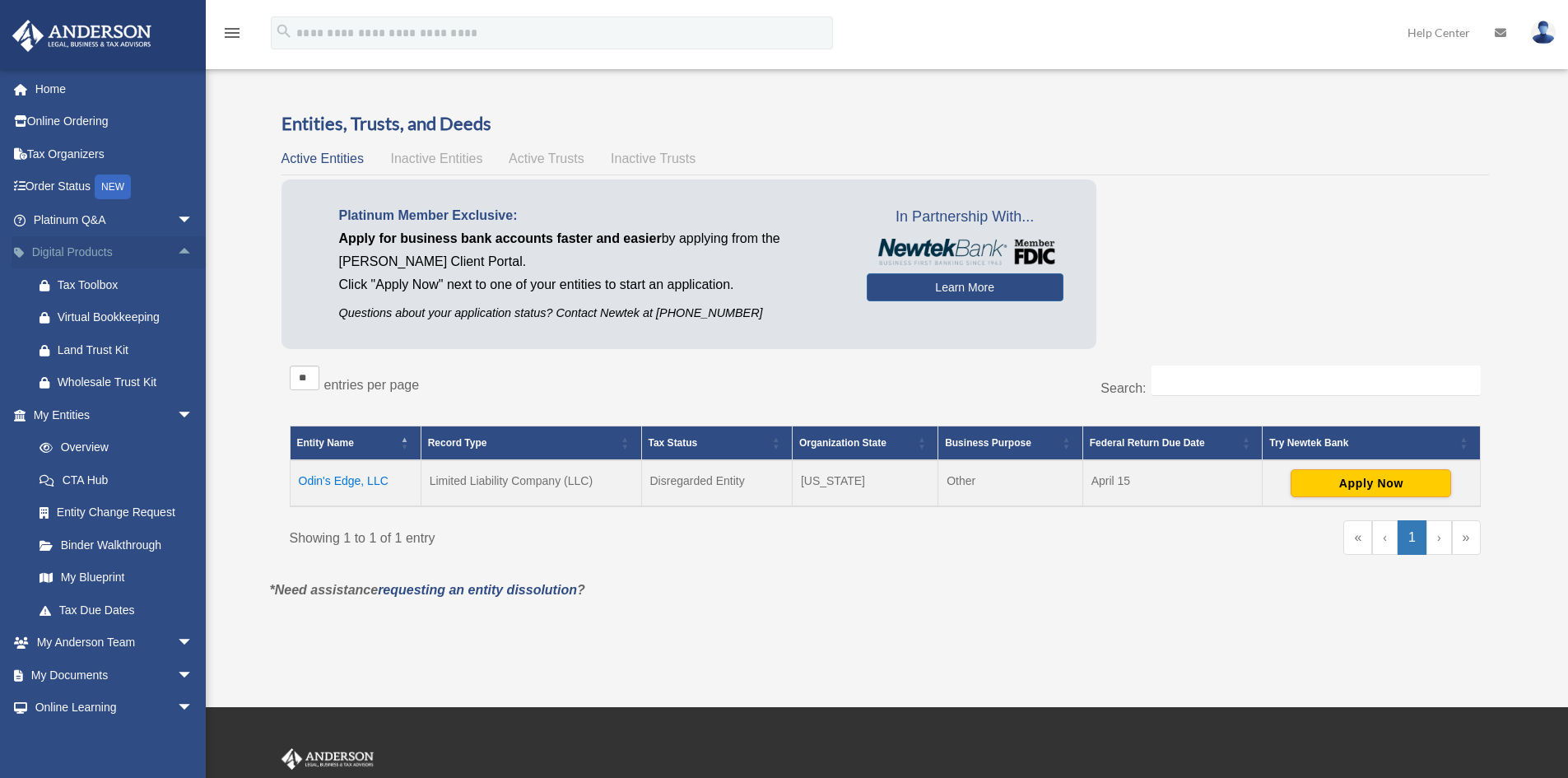
click at [177, 253] on span "arrow_drop_up" at bounding box center [193, 253] width 33 height 34
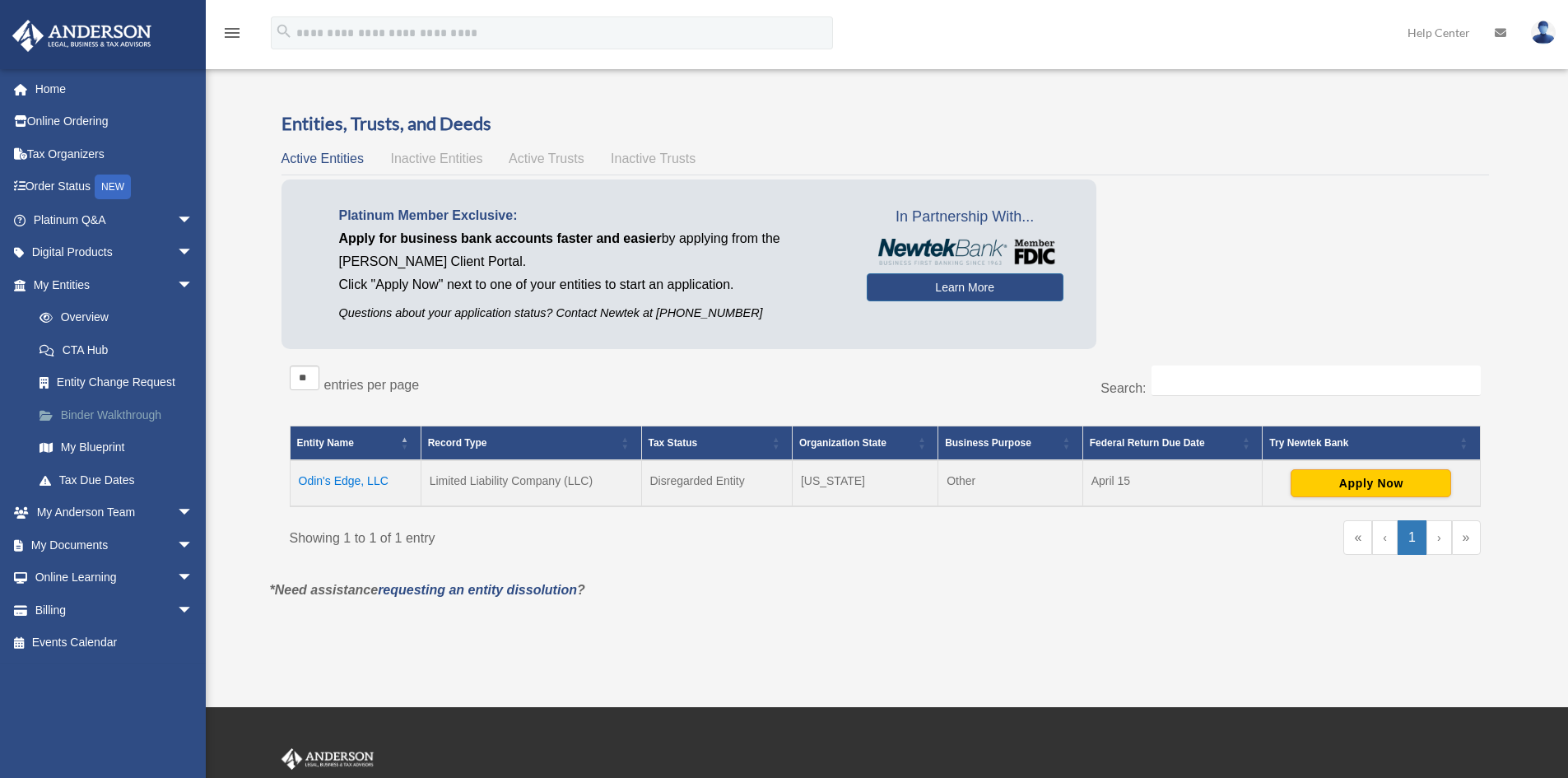
click at [90, 416] on link "Binder Walkthrough" at bounding box center [120, 414] width 195 height 33
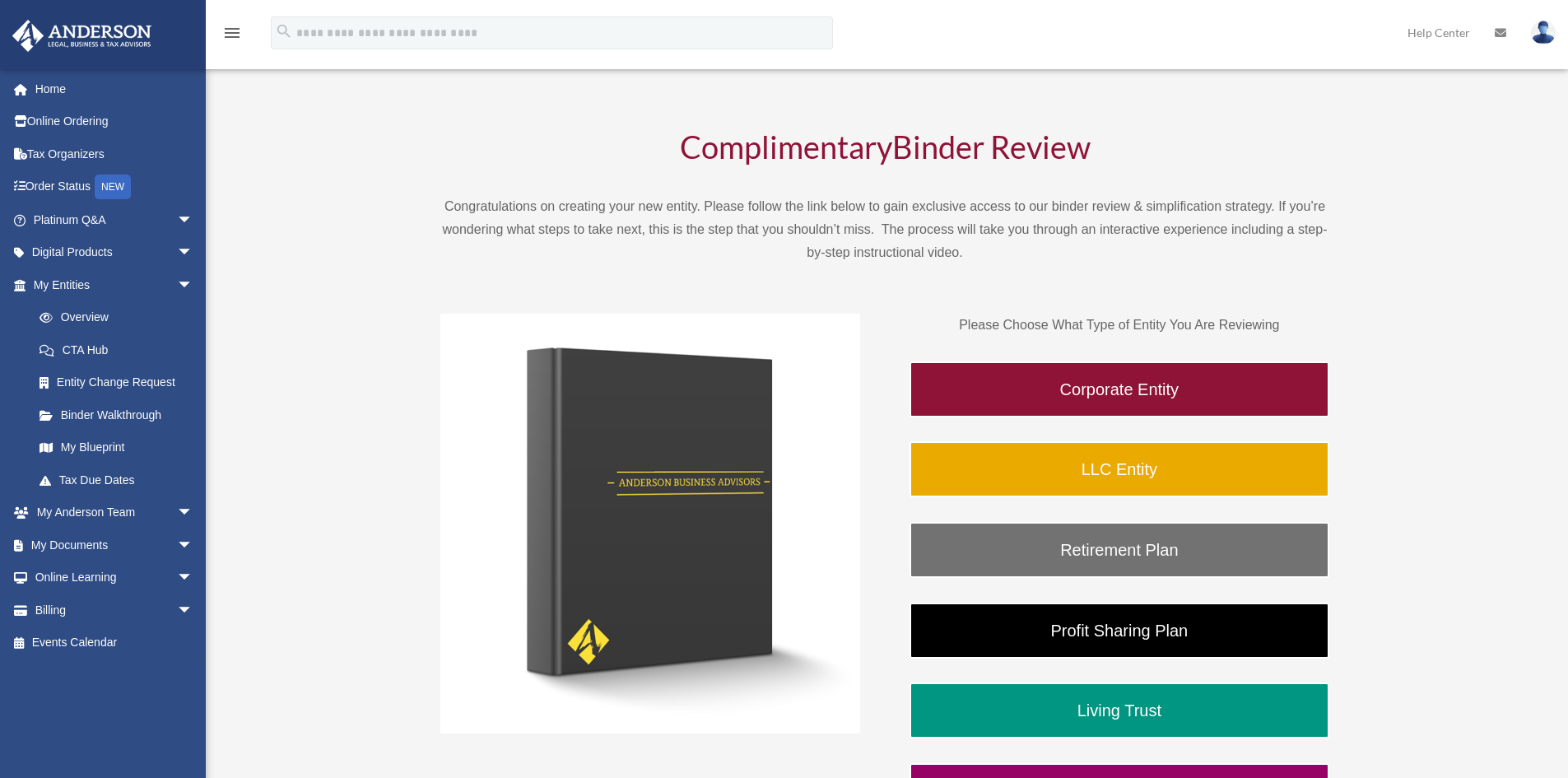
scroll to position [83, 0]
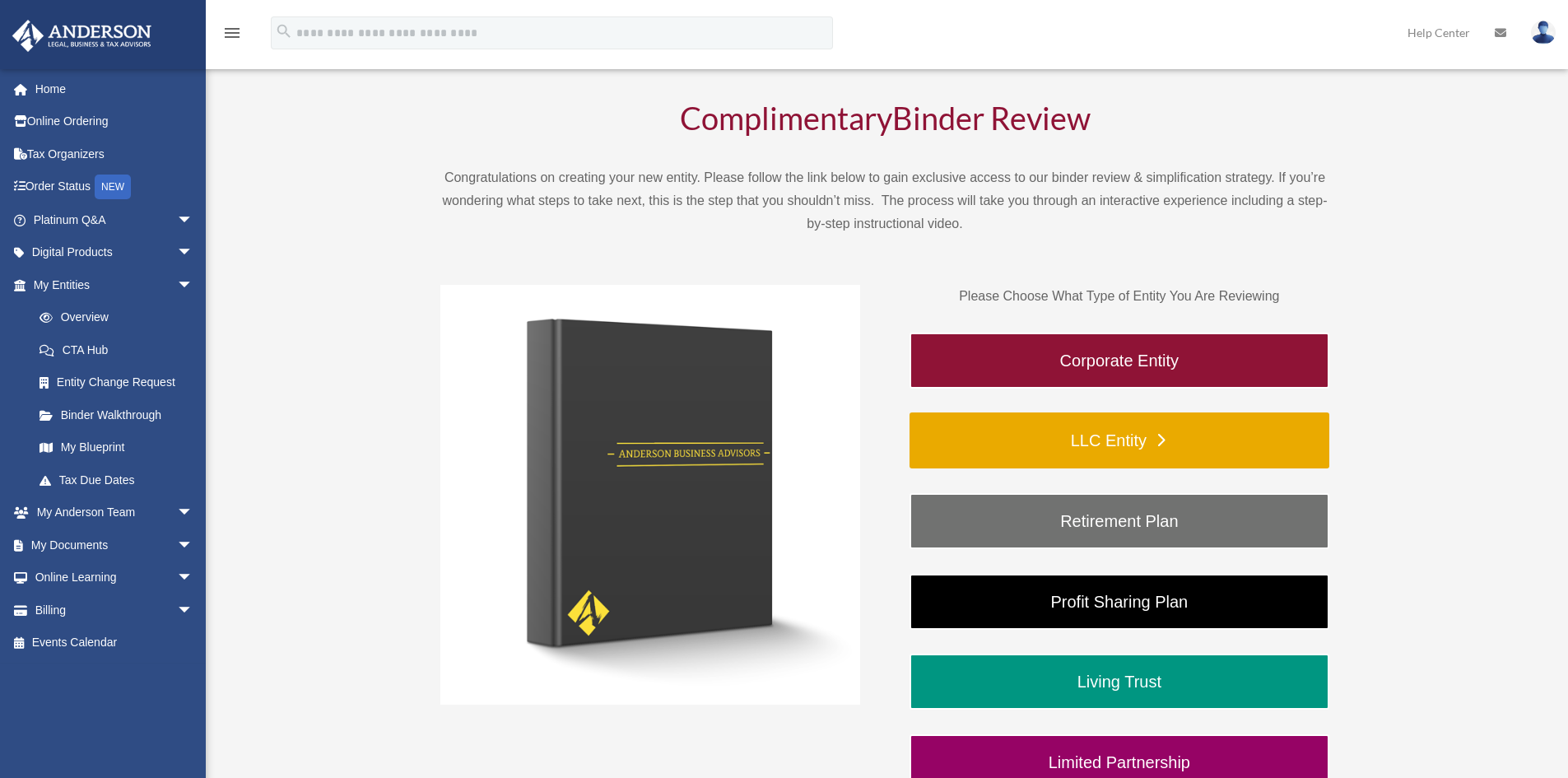
drag, startPoint x: 1038, startPoint y: 448, endPoint x: 1029, endPoint y: 498, distance: 50.8
click at [1037, 448] on link "LLC Entity" at bounding box center [1119, 441] width 420 height 56
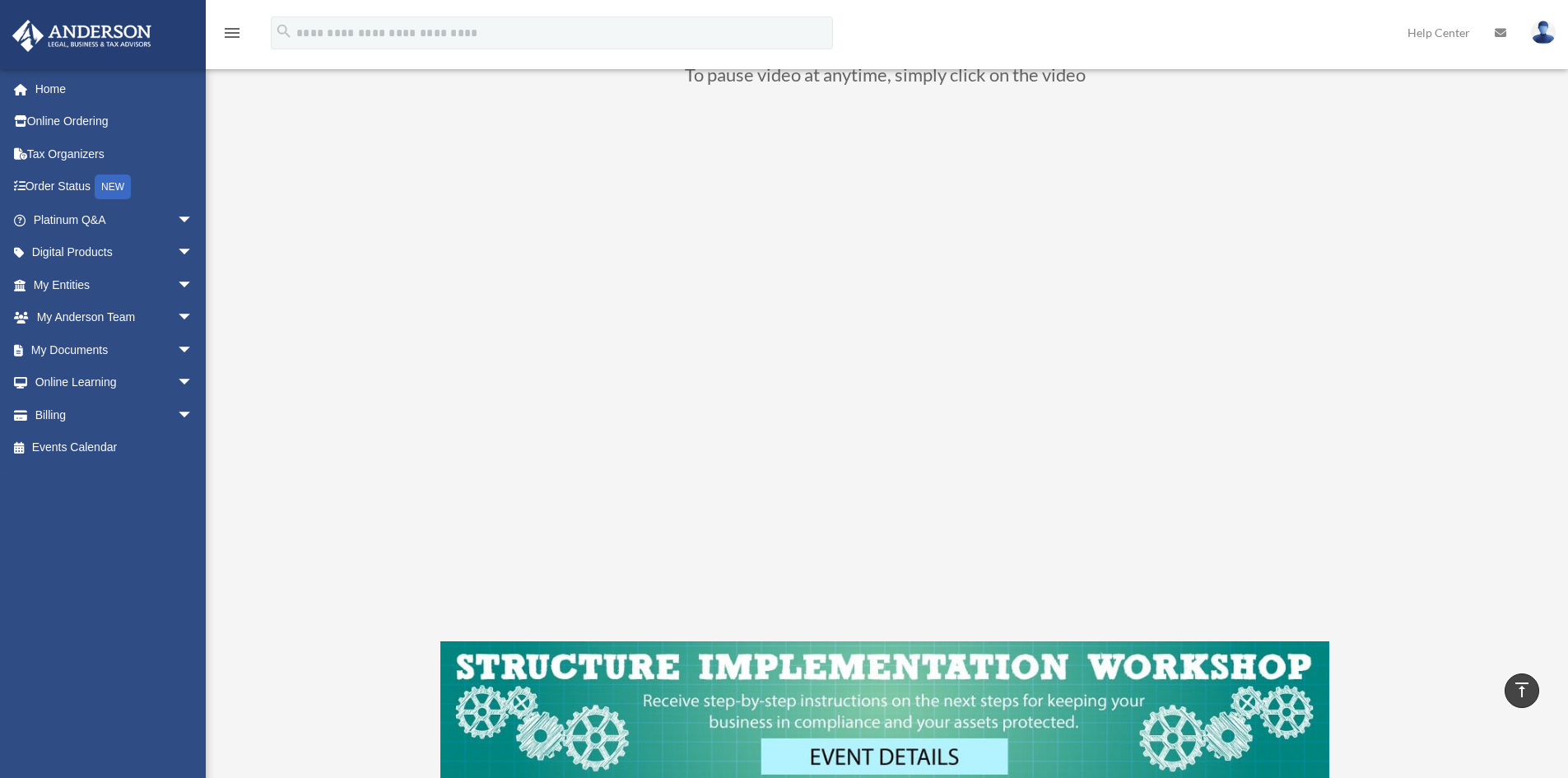
scroll to position [153, 0]
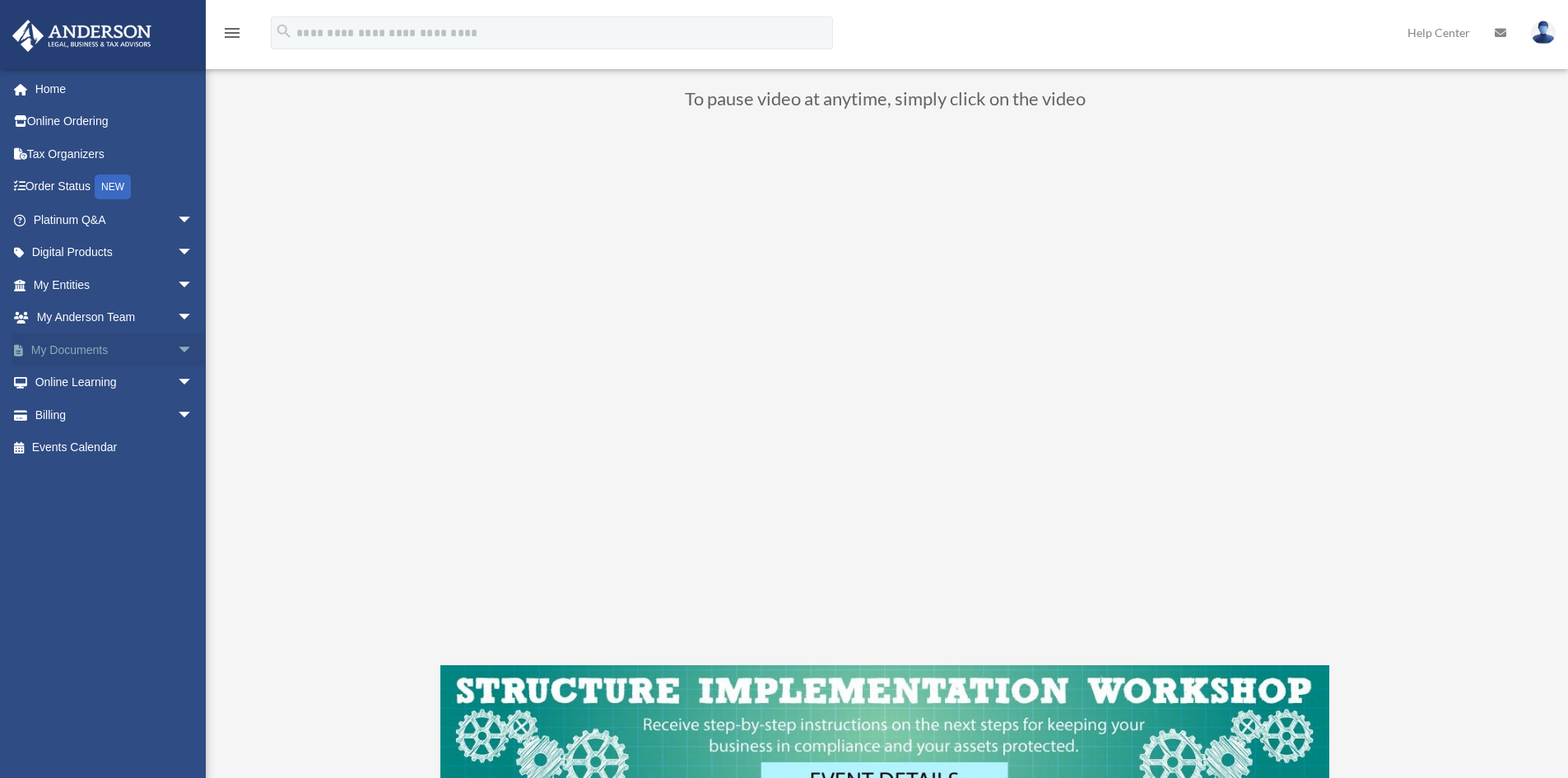
click at [177, 350] on span "arrow_drop_down" at bounding box center [193, 350] width 33 height 34
click at [104, 441] on link "Forms Library" at bounding box center [120, 447] width 195 height 33
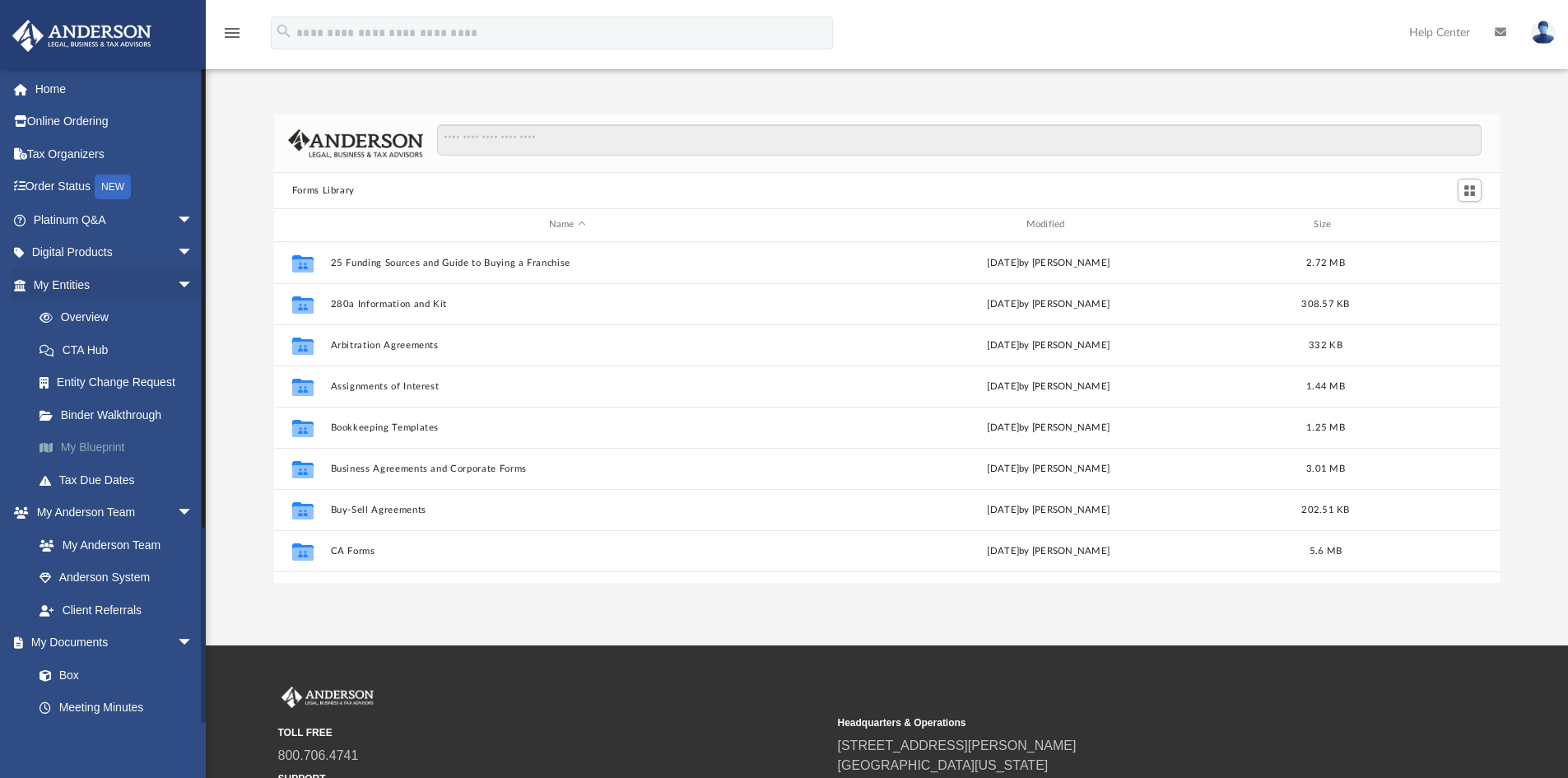
click at [105, 441] on link "My Blueprint" at bounding box center [120, 447] width 195 height 33
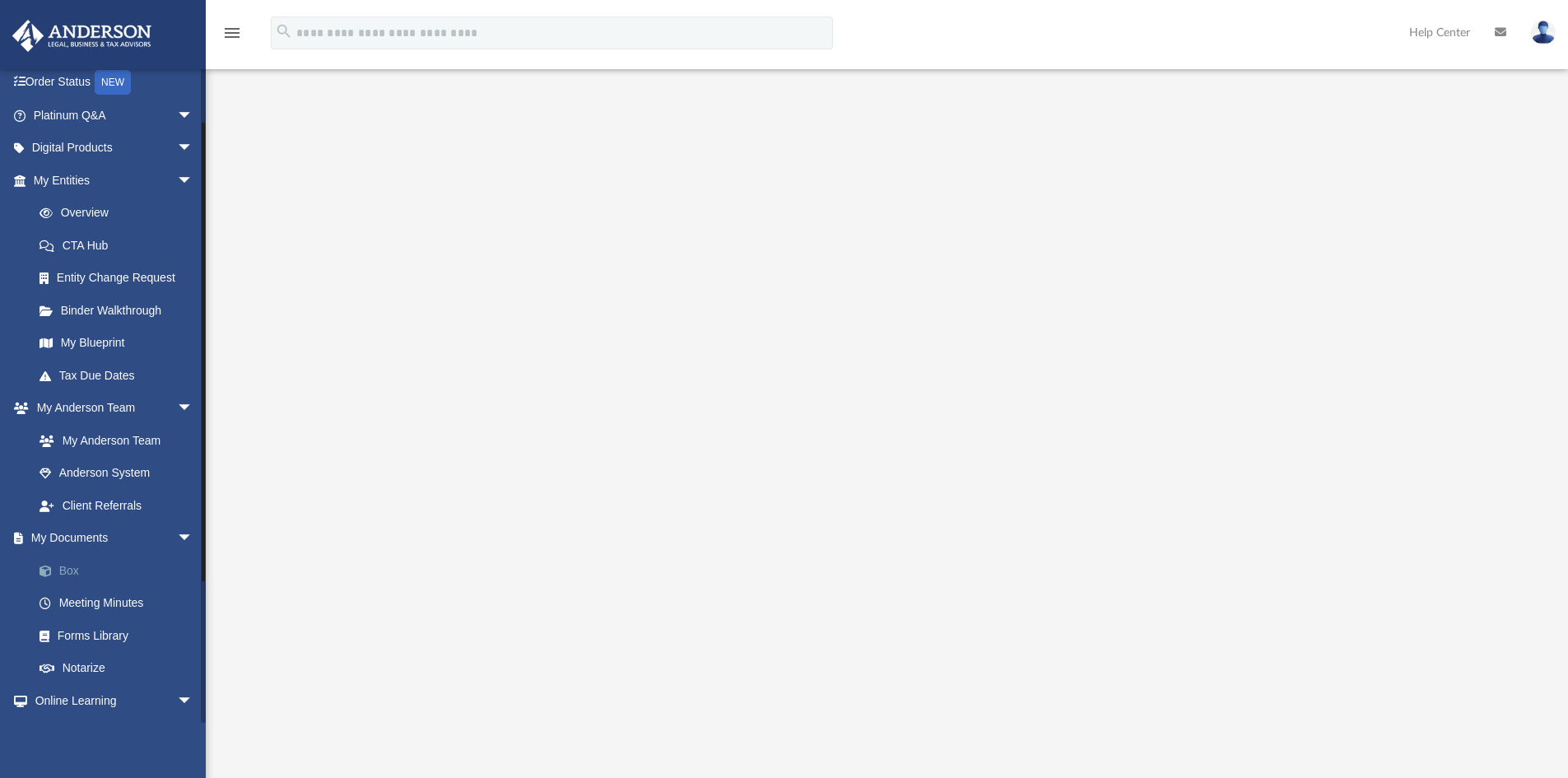
scroll to position [247, 0]
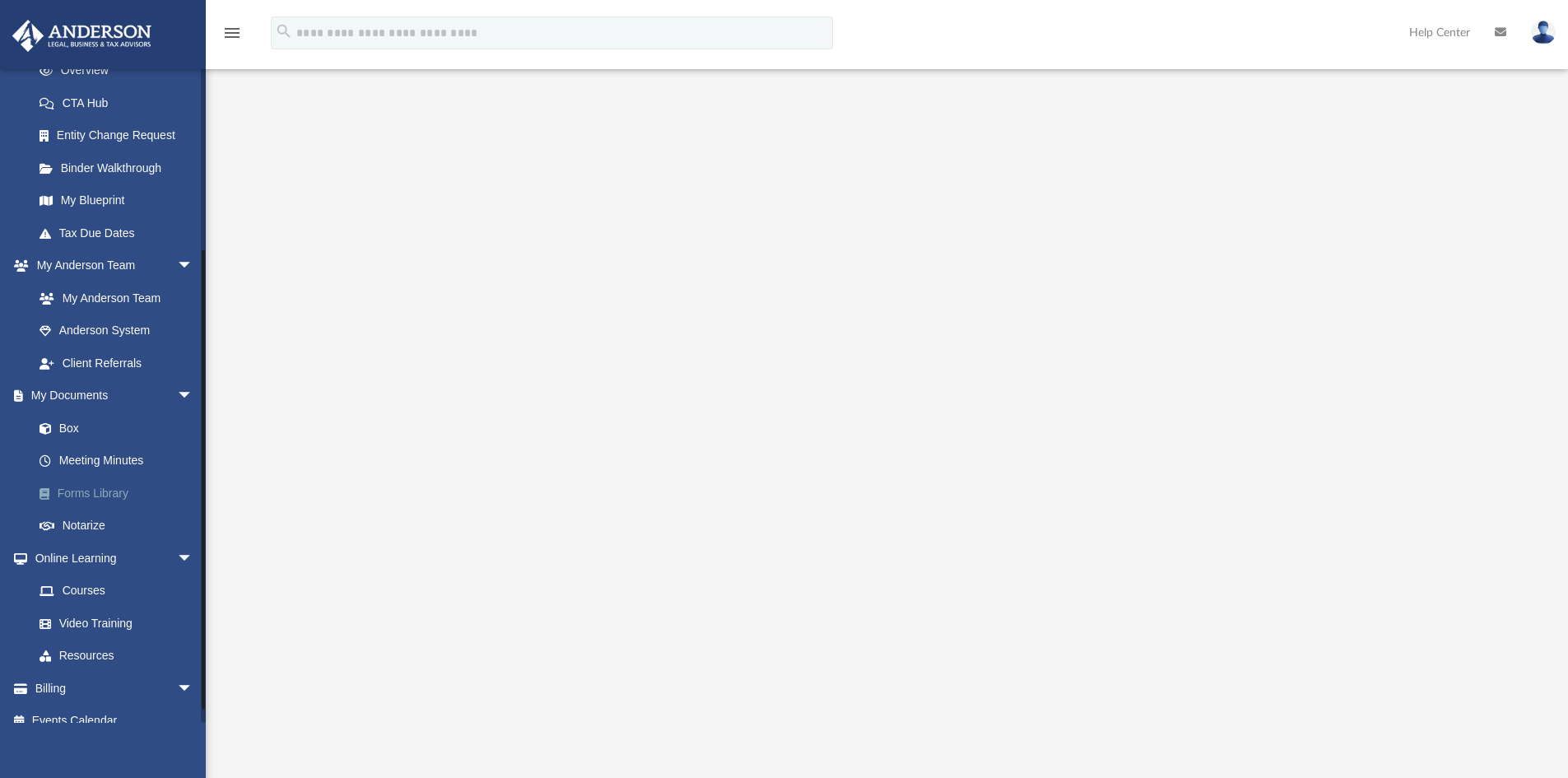
click at [108, 491] on link "Forms Library" at bounding box center [120, 493] width 195 height 33
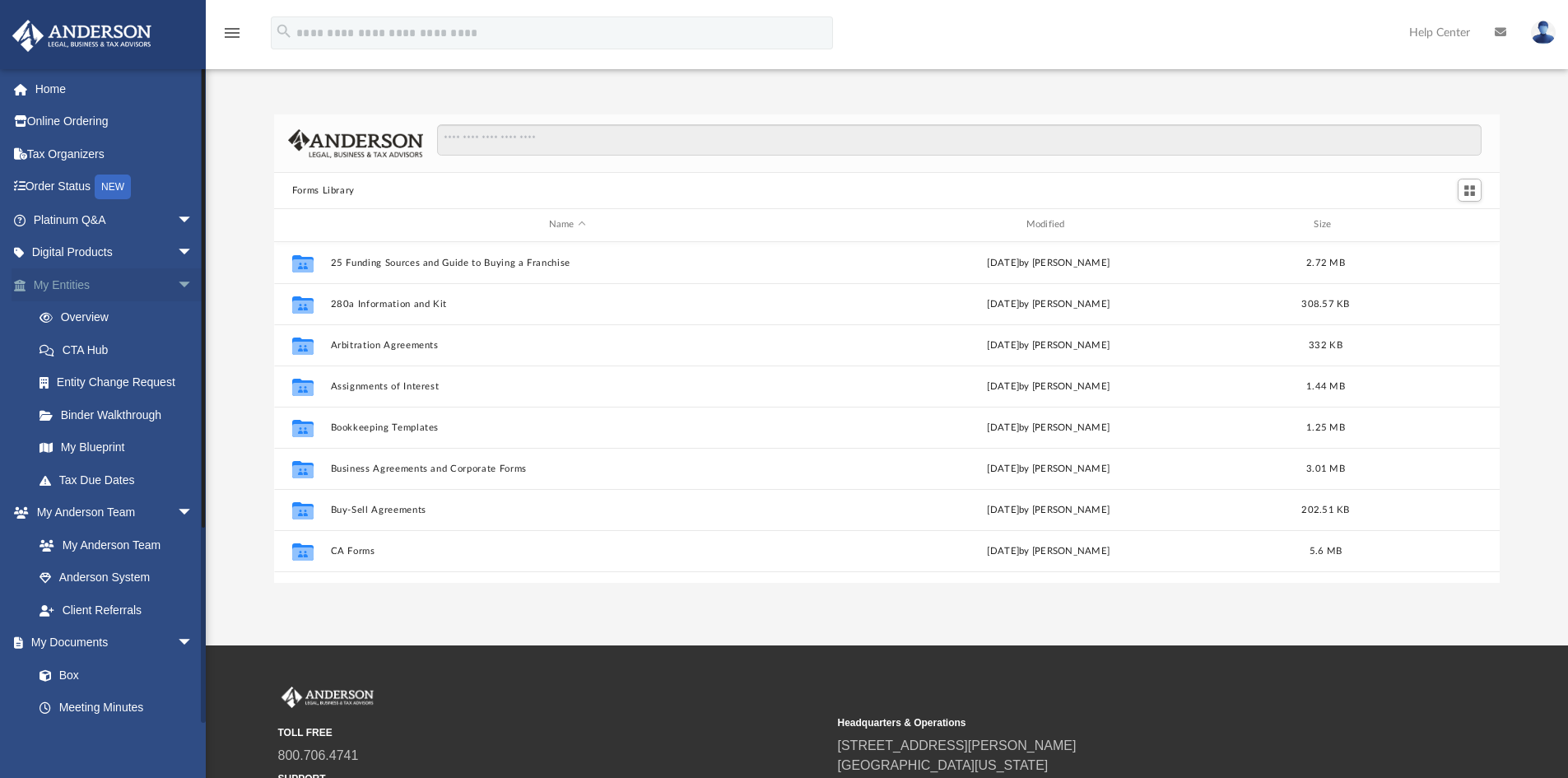
click at [100, 290] on link "My Entities arrow_drop_down" at bounding box center [115, 285] width 206 height 33
click at [86, 312] on link "Overview" at bounding box center [120, 317] width 195 height 33
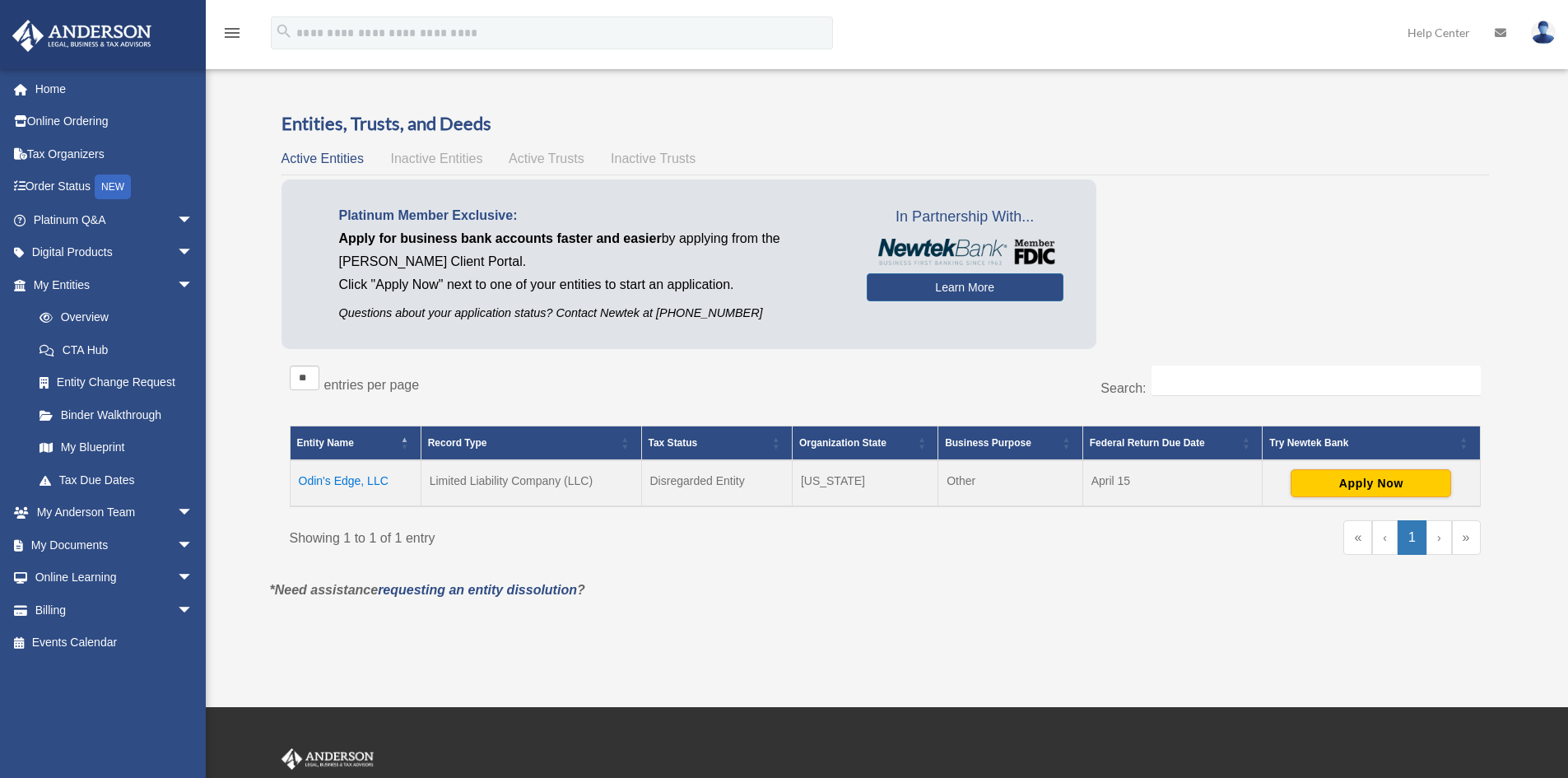
click at [329, 480] on td "Odin's Edge, LLC" at bounding box center [355, 483] width 131 height 46
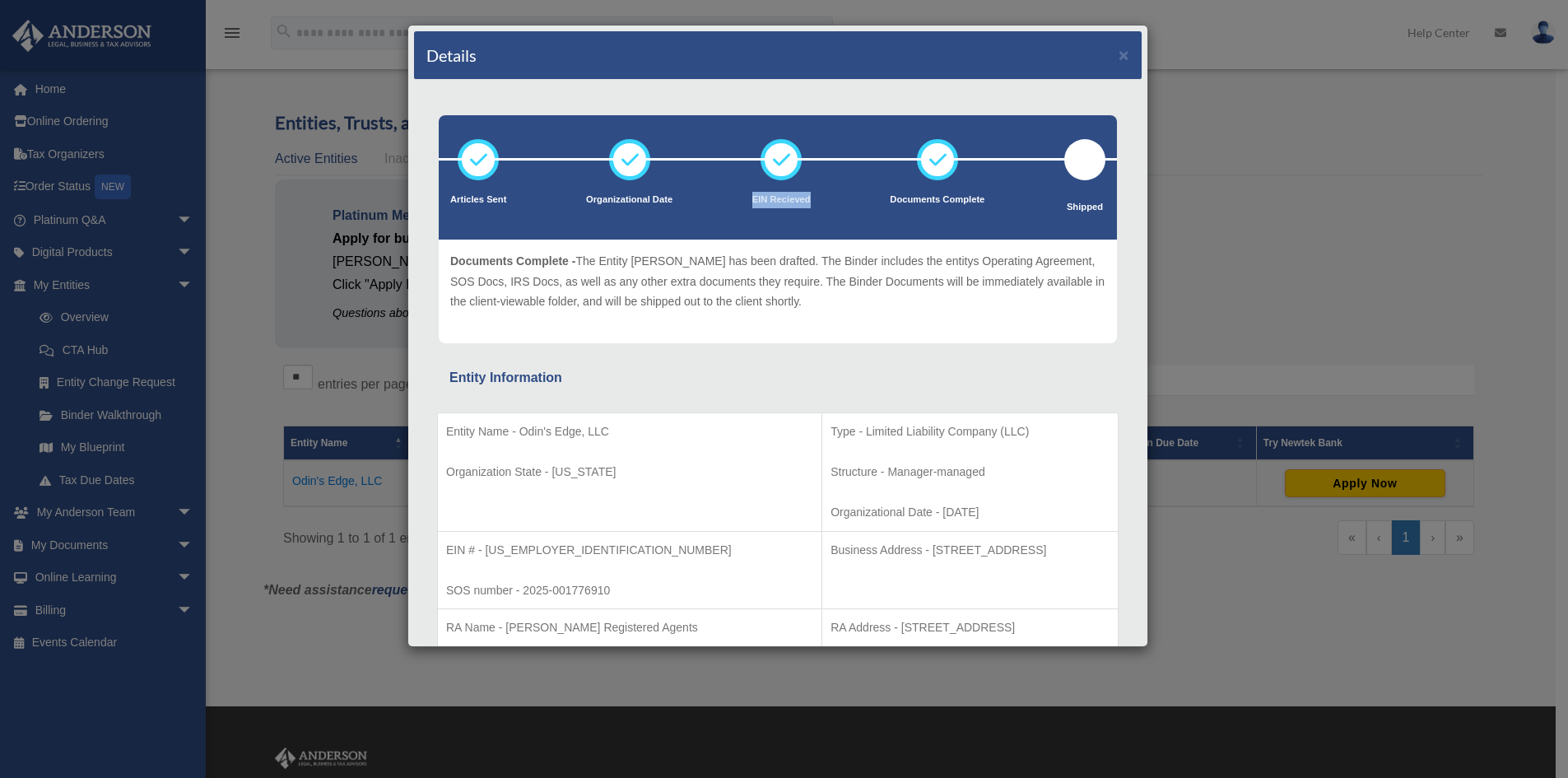
drag, startPoint x: 995, startPoint y: 180, endPoint x: 815, endPoint y: 176, distance: 180.0
click at [817, 176] on ul "Articles Sent Organizational Date EIN Recieved Documents Complete" at bounding box center [778, 189] width 678 height 101
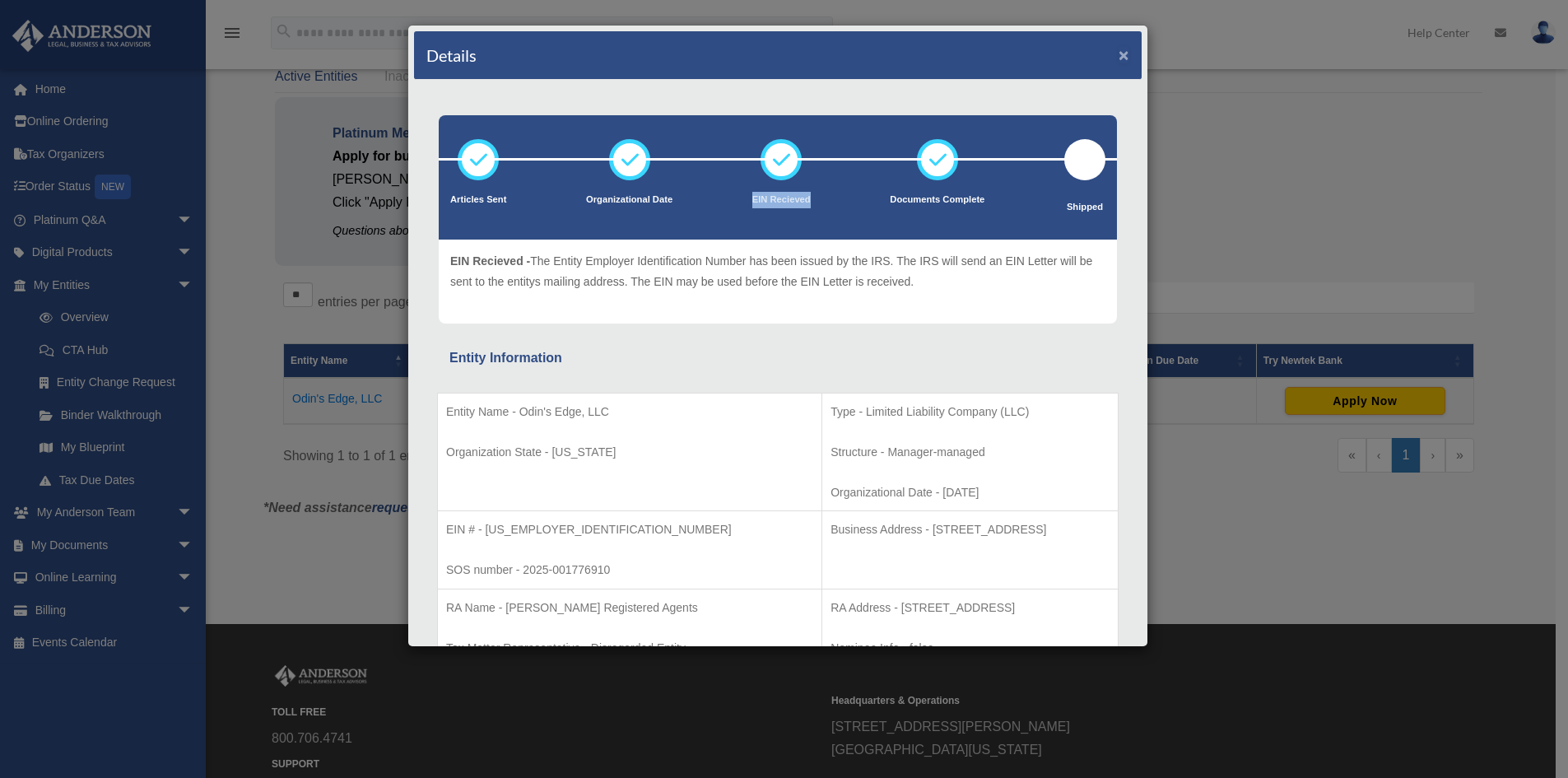
click at [1118, 56] on button "×" at bounding box center [1123, 55] width 11 height 17
